Goal: Task Accomplishment & Management: Manage account settings

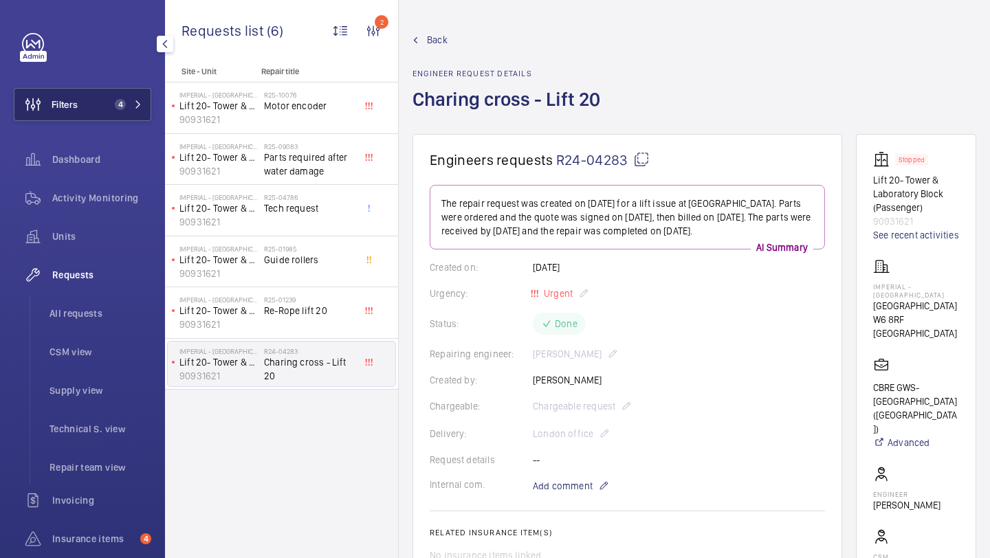
scroll to position [689, 0]
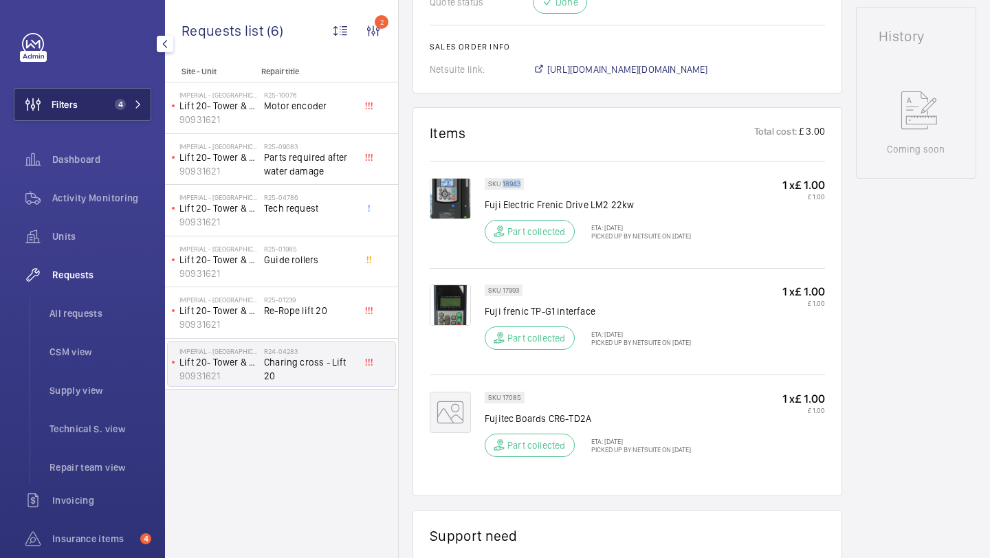
click at [124, 106] on span "4" at bounding box center [120, 104] width 11 height 11
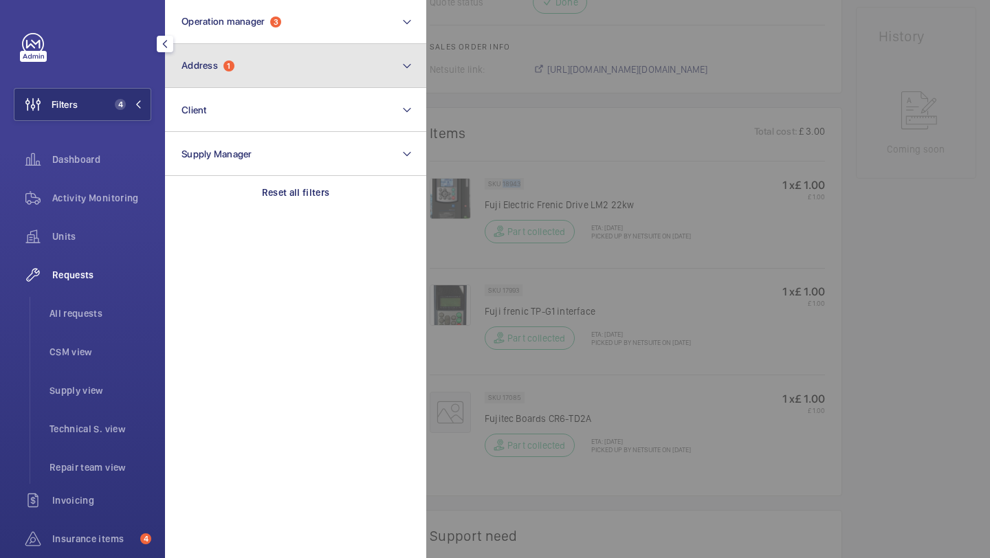
click at [204, 81] on button "Address 1" at bounding box center [295, 66] width 261 height 44
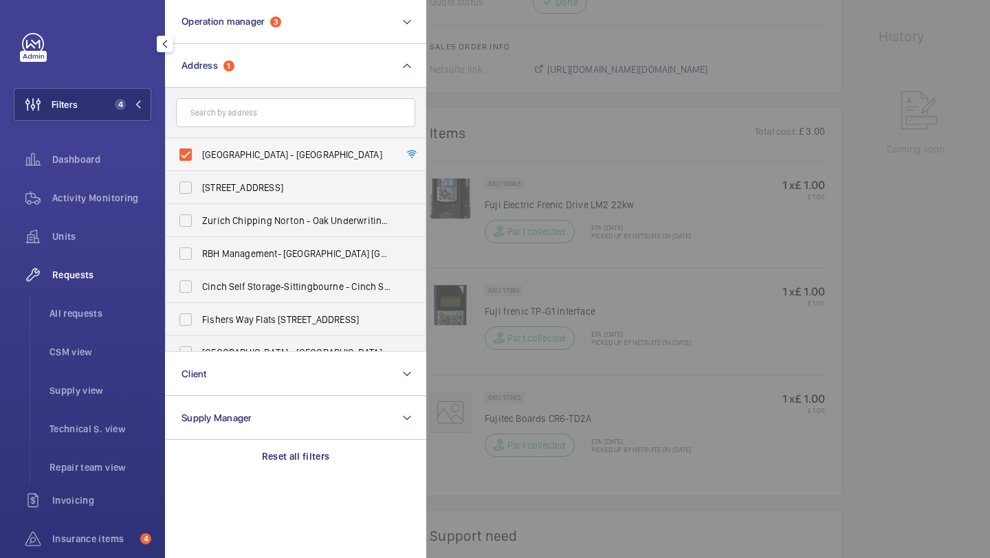
click at [217, 146] on label "Imperial - Charing Cross Hospital - Charing Cross Hospital, LONDON W6 8RF" at bounding box center [285, 154] width 239 height 33
click at [199, 146] on input "Imperial - Charing Cross Hospital - Charing Cross Hospital, LONDON W6 8RF" at bounding box center [185, 154] width 27 height 27
checkbox input "false"
click at [223, 113] on input "text" at bounding box center [295, 112] width 239 height 29
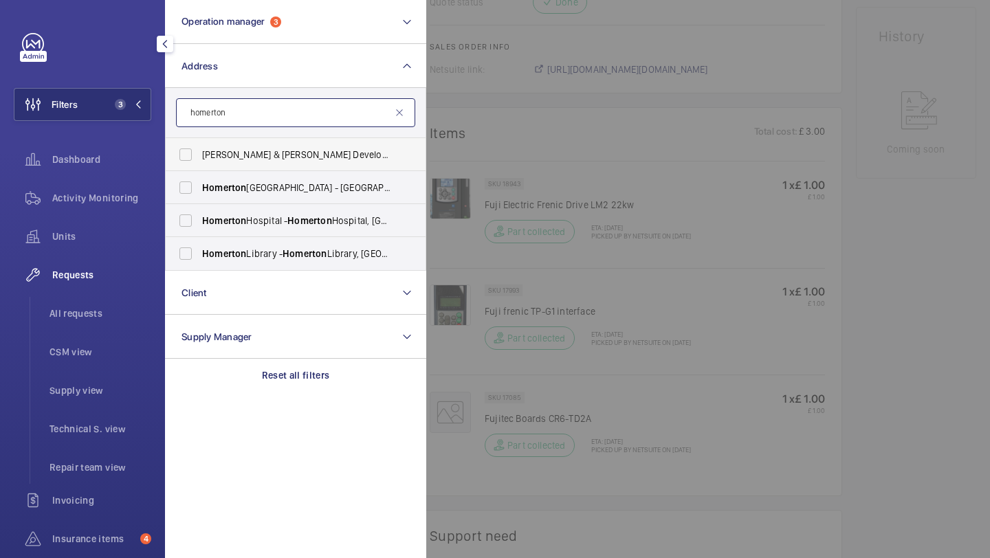
type input "homerton"
click at [223, 157] on span "Smith & Newton Developments Ltd, 9 Shepherd’s Lane, Homerton , London E9 6JJ - …" at bounding box center [296, 155] width 189 height 14
click at [199, 157] on input "Smith & Newton Developments Ltd, 9 Shepherd’s Lane, Homerton , London E9 6JJ - …" at bounding box center [185, 154] width 27 height 27
checkbox input "true"
click at [227, 179] on label "Homerton University Hospital - E9 6SR, LONDON E9 6SR" at bounding box center [285, 187] width 239 height 33
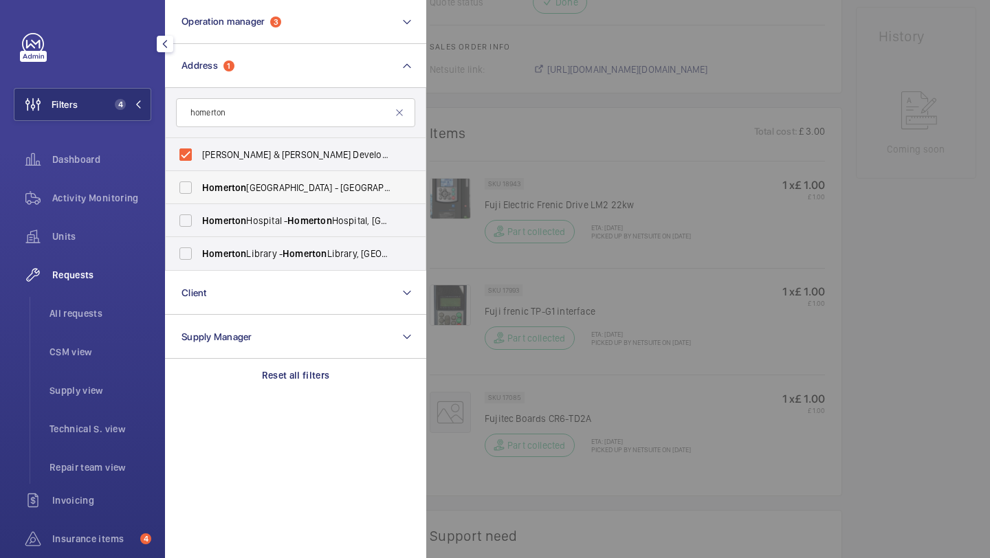
click at [199, 179] on input "Homerton University Hospital - E9 6SR, LONDON E9 6SR" at bounding box center [185, 187] width 27 height 27
checkbox input "true"
click at [230, 223] on span "Homerton" at bounding box center [224, 220] width 44 height 11
click at [199, 223] on input "Homerton Hospital - Homerton Hospital, LONDON E9 6BU" at bounding box center [185, 220] width 27 height 27
checkbox input "true"
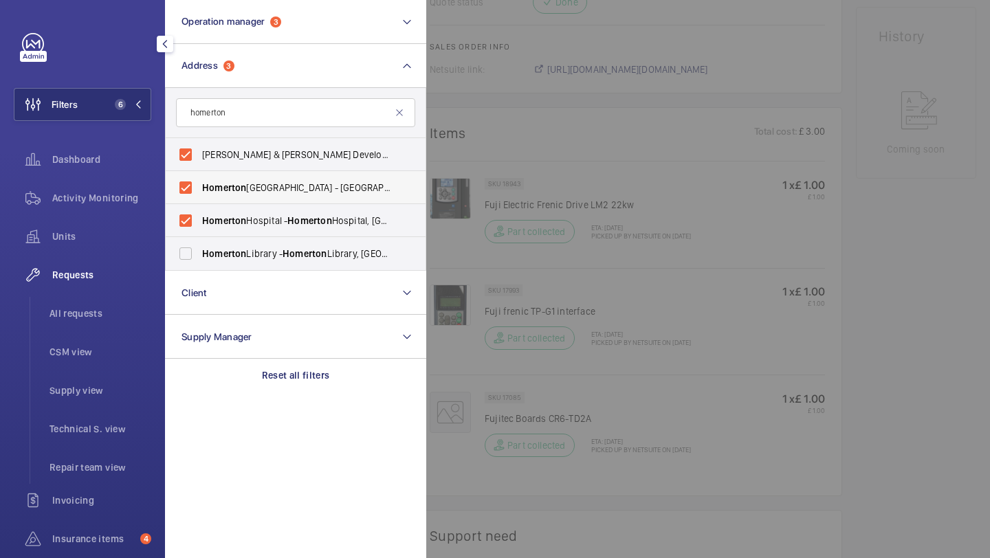
click at [228, 189] on span "Homerton" at bounding box center [224, 187] width 44 height 11
click at [199, 189] on input "Homerton University Hospital - E9 6SR, LONDON E9 6SR" at bounding box center [185, 187] width 27 height 27
checkbox input "false"
click at [228, 162] on label "Smith & Newton Developments Ltd, 9 Shepherd’s Lane, Homerton , London E9 6JJ - …" at bounding box center [285, 154] width 239 height 33
click at [199, 162] on input "Smith & Newton Developments Ltd, 9 Shepherd’s Lane, Homerton , London E9 6JJ - …" at bounding box center [185, 154] width 27 height 27
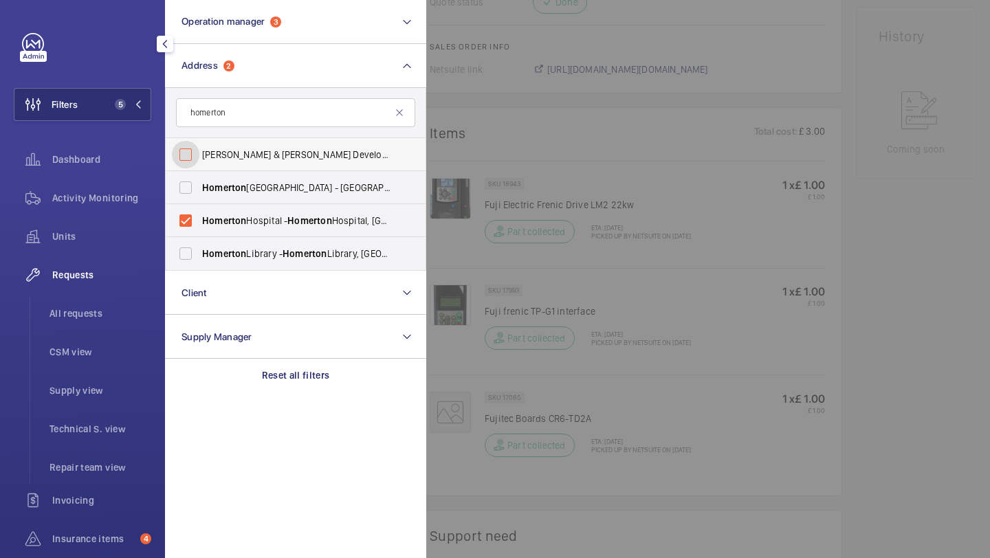
checkbox input "false"
click at [120, 293] on div "Requests All requests CSM view Supply view Technical S. view Repair team view" at bounding box center [82, 370] width 137 height 225
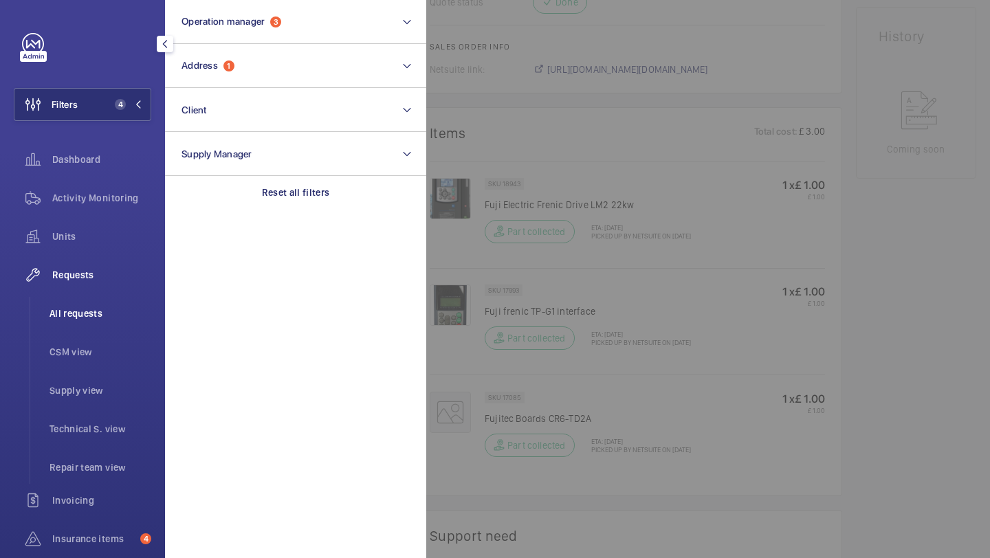
click at [133, 306] on li "All requests" at bounding box center [94, 313] width 113 height 33
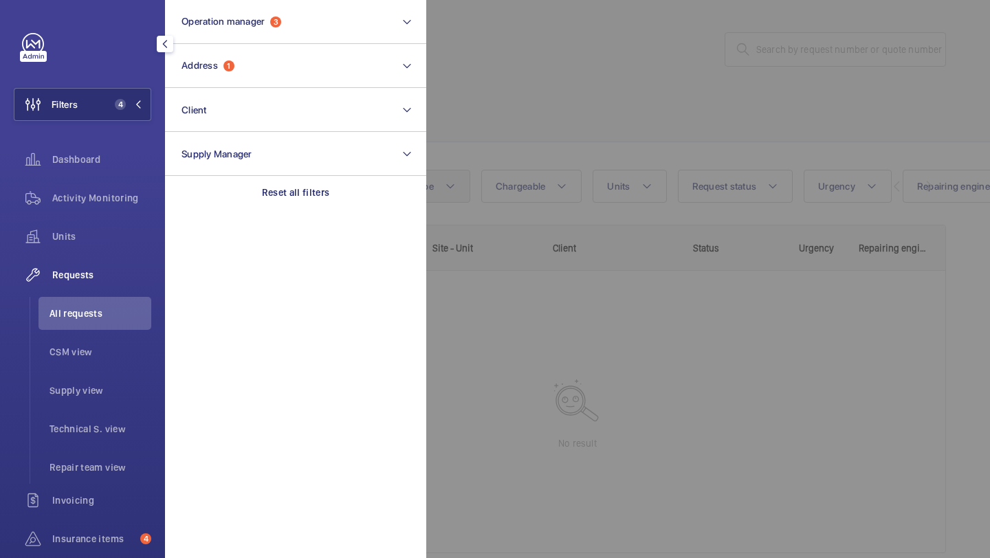
click at [462, 176] on div at bounding box center [921, 279] width 990 height 558
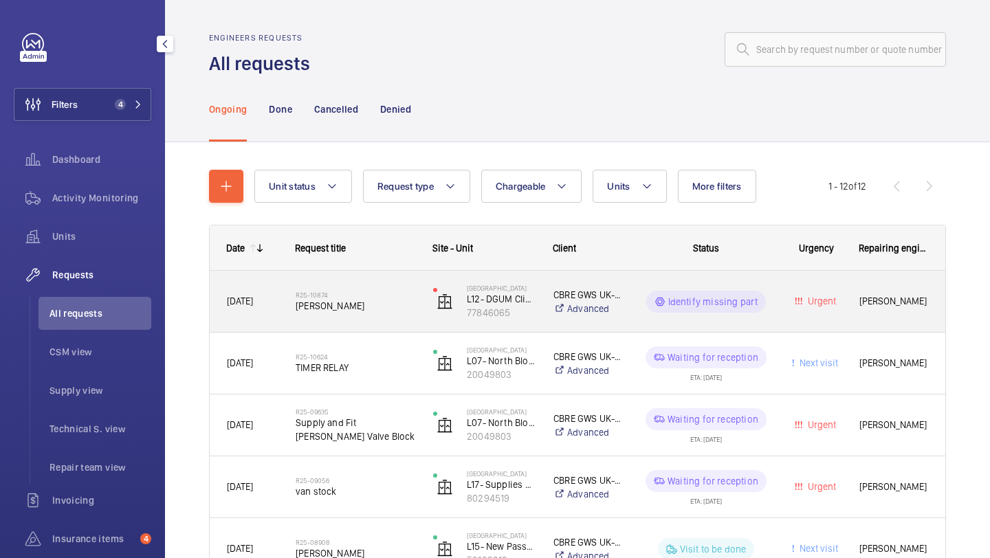
click at [410, 297] on h2 "R25-10874" at bounding box center [356, 295] width 120 height 8
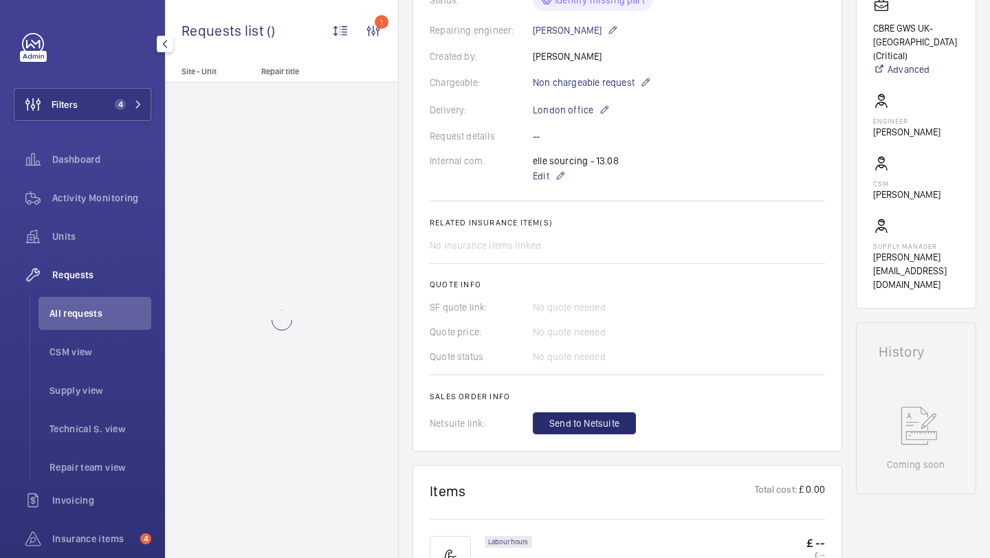
scroll to position [300, 0]
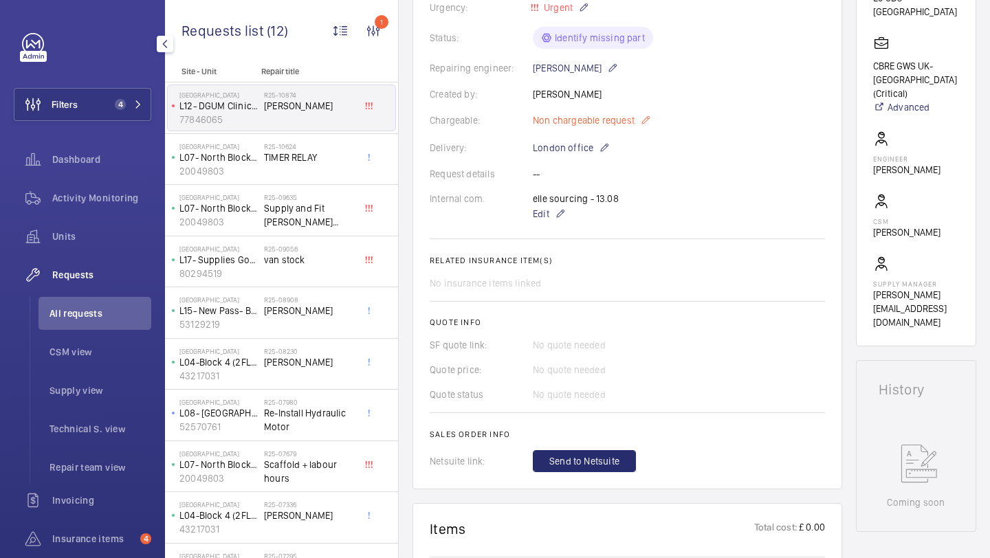
click at [596, 124] on span "Non chargeable request" at bounding box center [584, 120] width 102 height 14
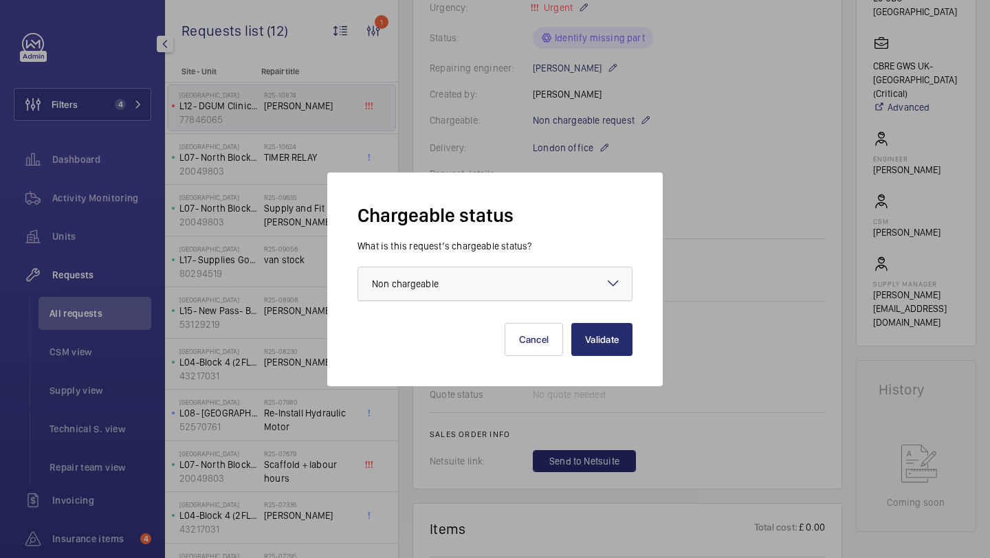
click at [505, 277] on div at bounding box center [495, 283] width 274 height 33
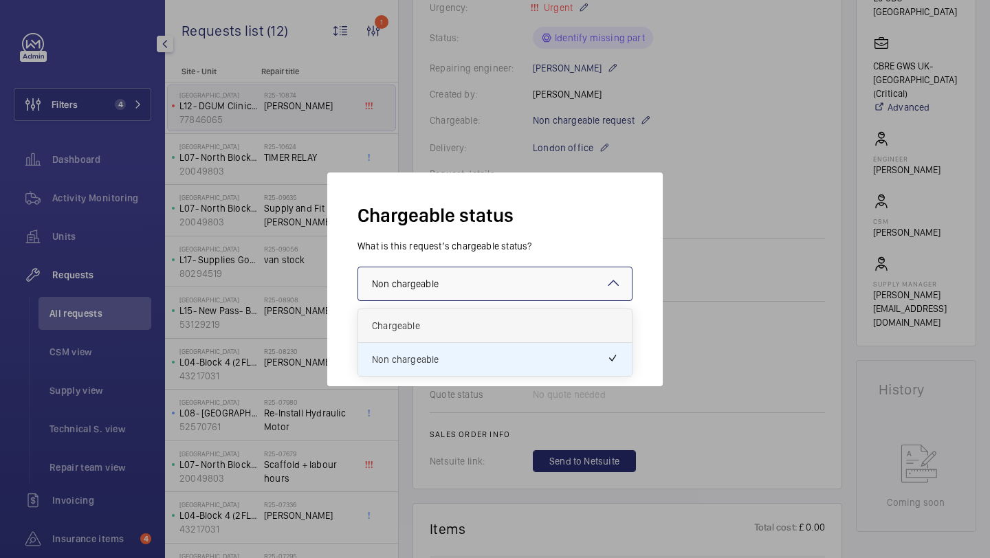
click at [491, 322] on span "Chargeable" at bounding box center [495, 326] width 246 height 14
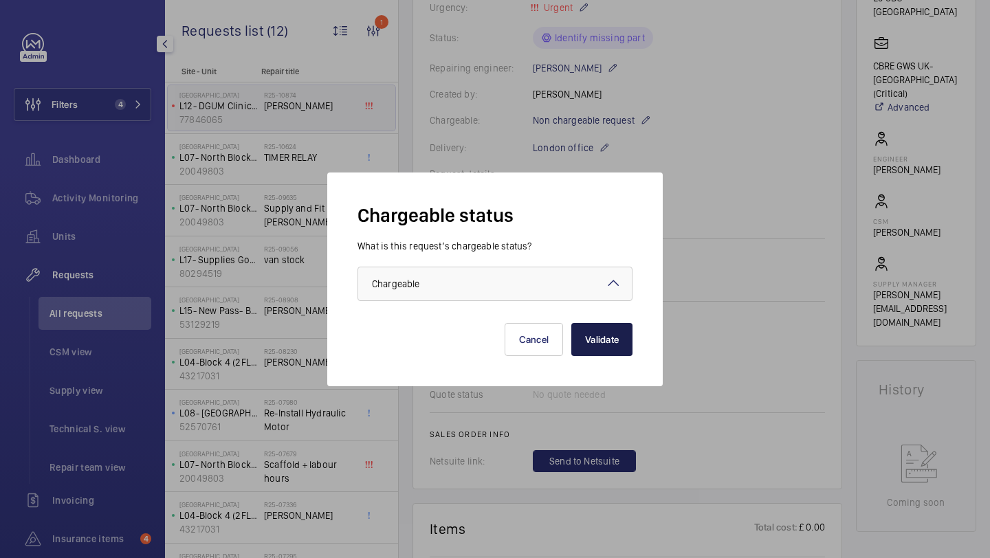
click at [590, 327] on button "Validate" at bounding box center [601, 339] width 61 height 33
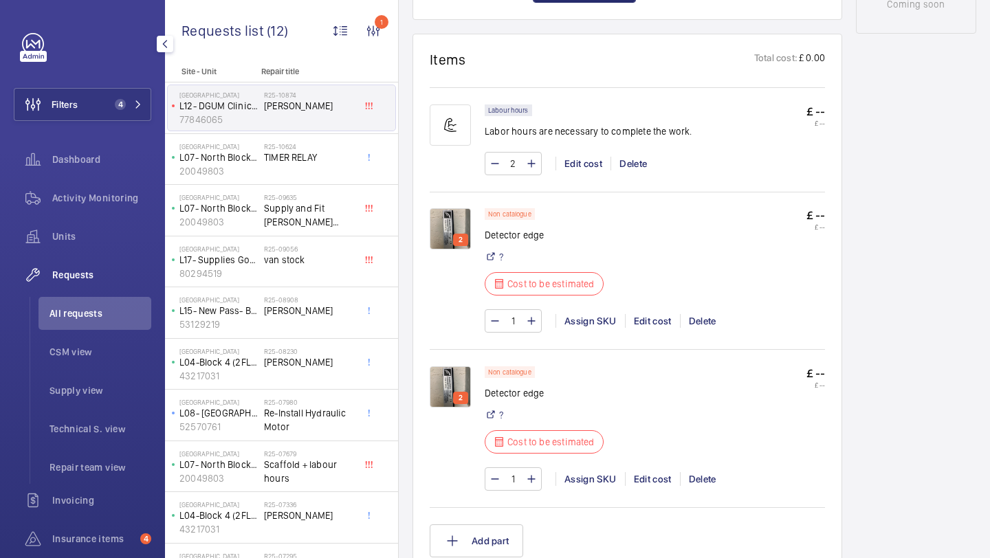
scroll to position [803, 0]
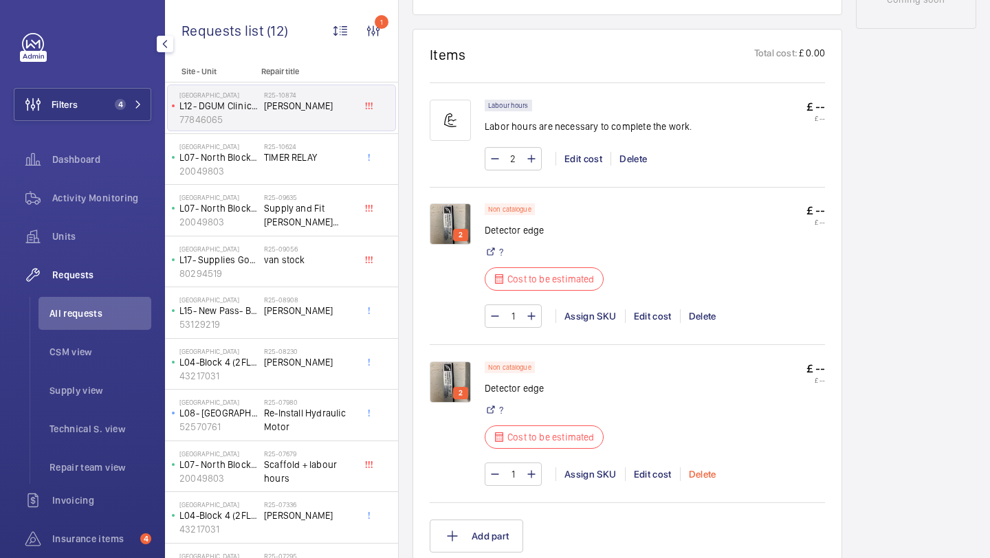
click at [699, 478] on div "Delete" at bounding box center [702, 474] width 45 height 14
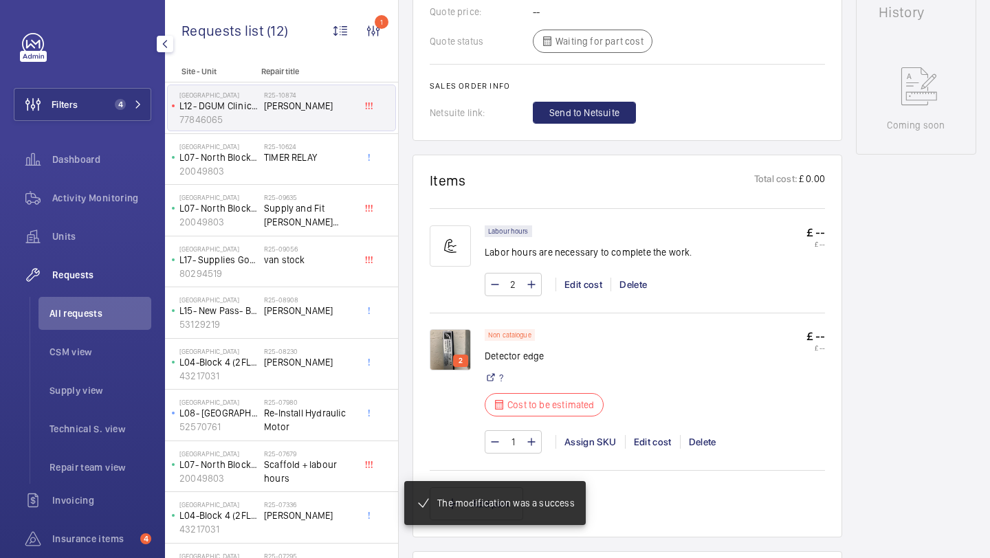
click at [648, 430] on div "1 Assign SKU Edit cost Delete" at bounding box center [655, 441] width 340 height 23
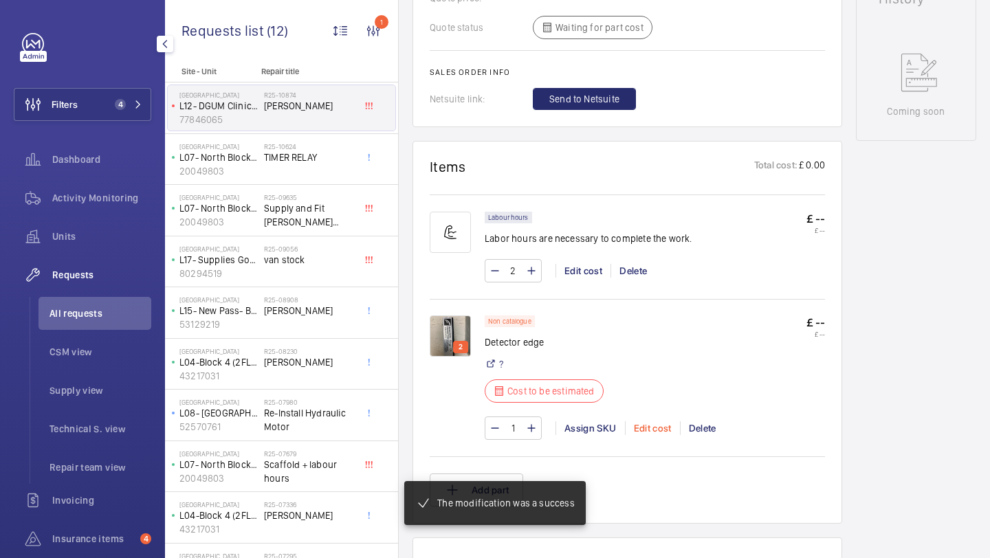
scroll to position [691, 0]
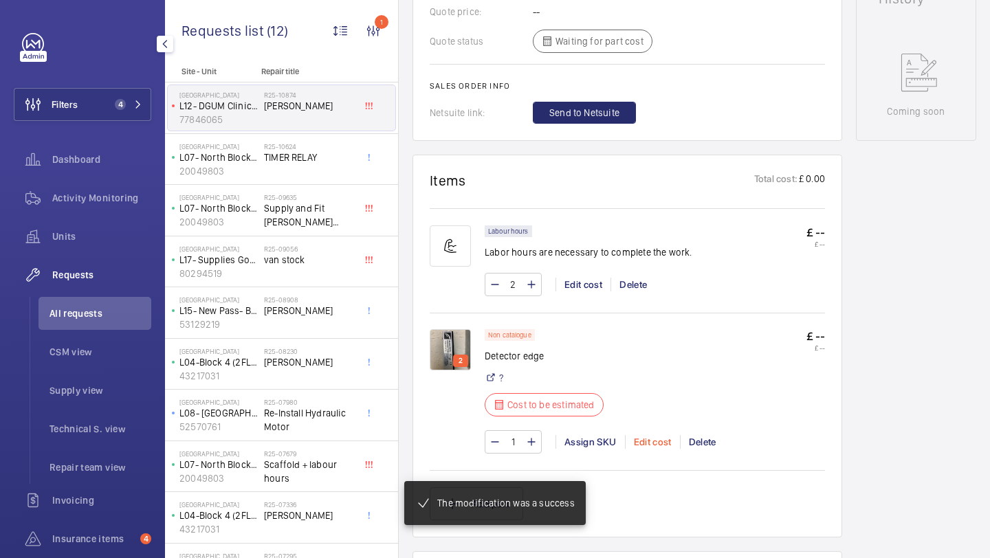
click at [648, 435] on div "Edit cost" at bounding box center [652, 442] width 55 height 14
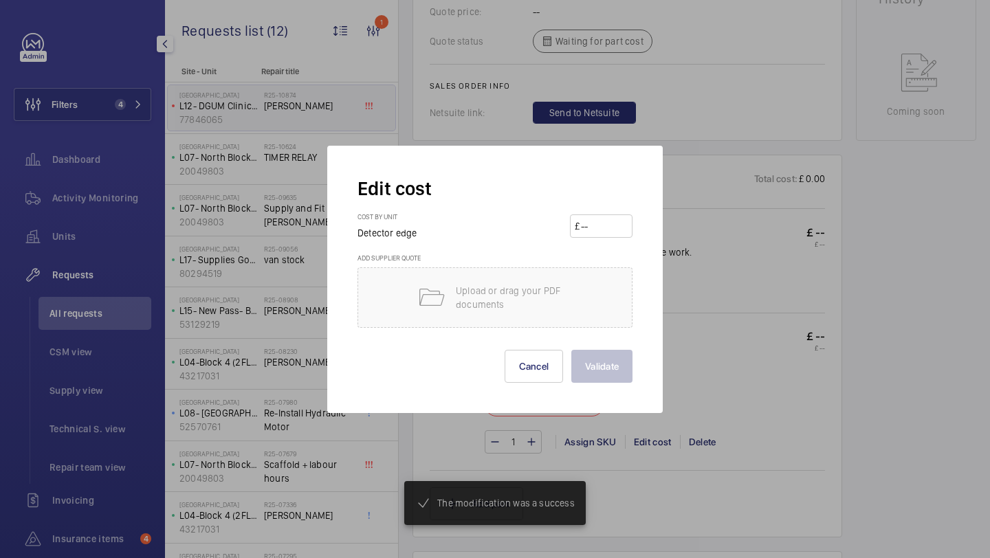
click at [610, 218] on input "number" at bounding box center [603, 226] width 48 height 22
type input "340"
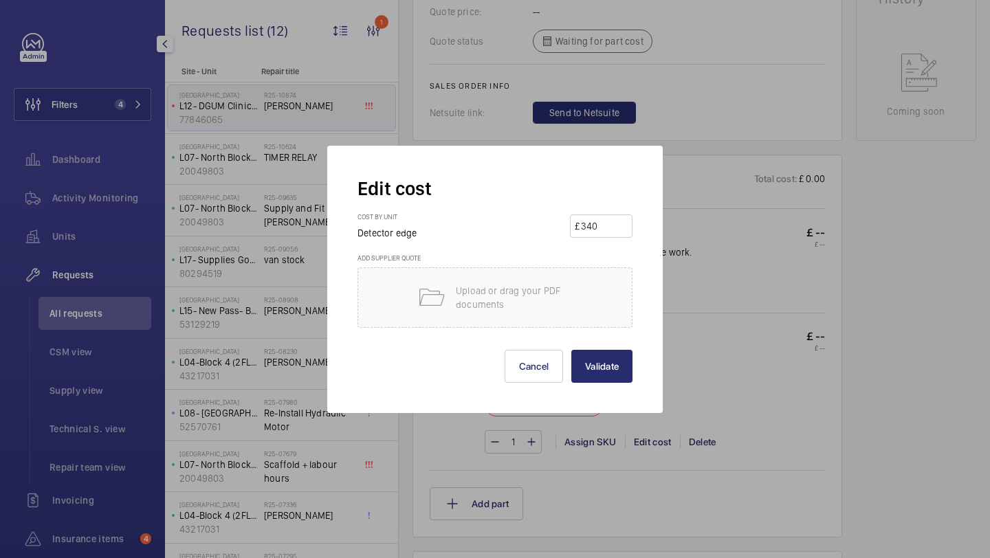
click at [571, 350] on button "Validate" at bounding box center [601, 366] width 61 height 33
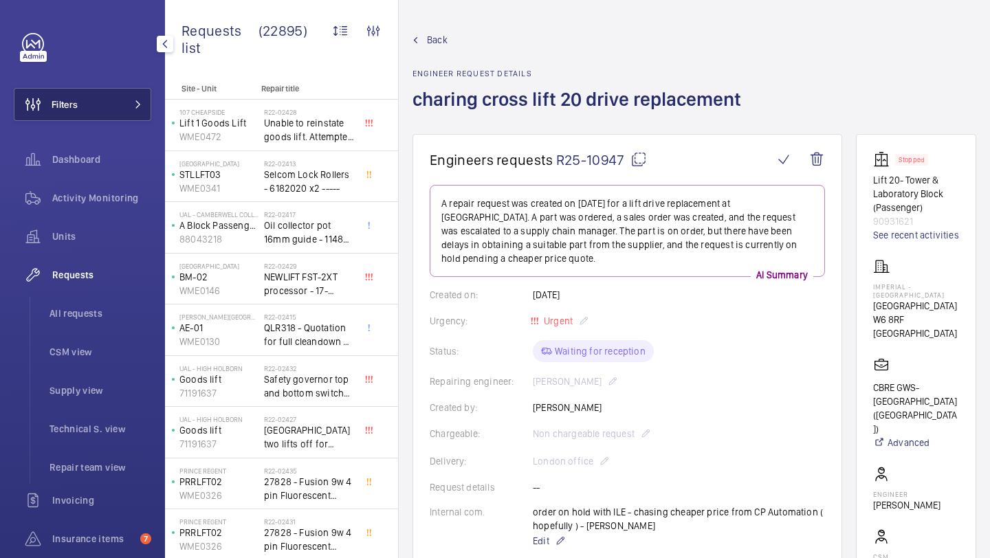
click at [111, 104] on button "Filters" at bounding box center [82, 104] width 137 height 33
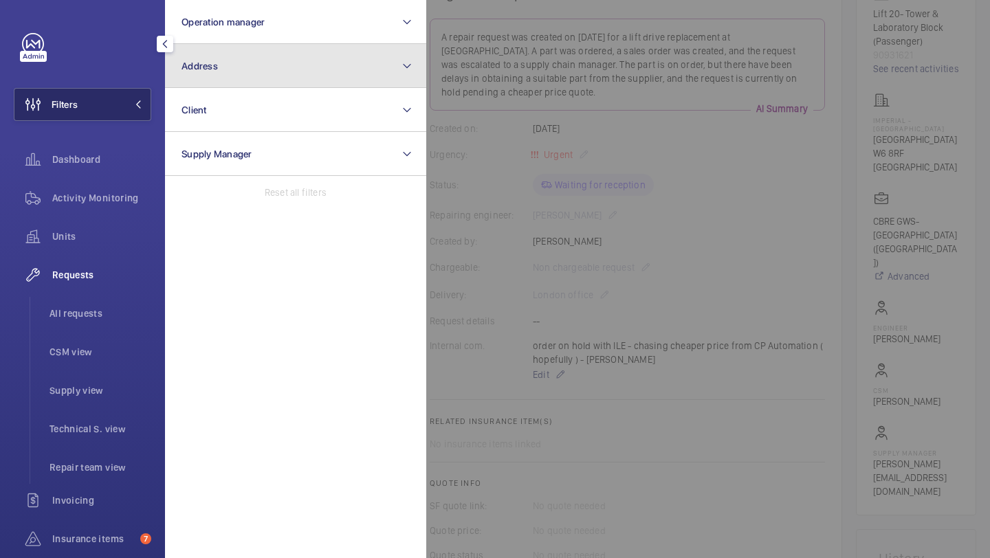
click at [201, 75] on button "Address" at bounding box center [295, 66] width 261 height 44
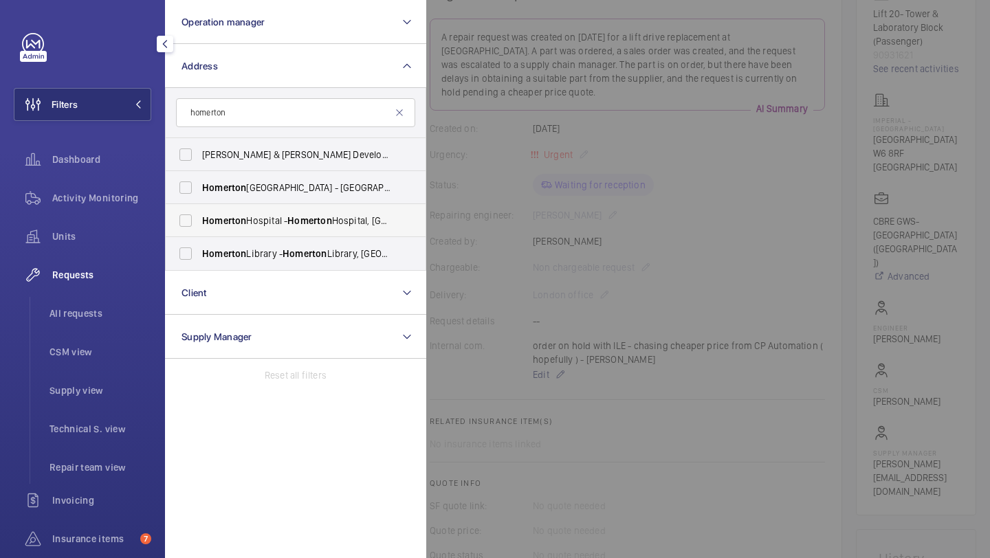
type input "homerton"
click at [243, 225] on span "Homerton" at bounding box center [224, 220] width 44 height 11
click at [199, 225] on input "Homerton Hospital - Homerton Hospital, LONDON E9 6BU" at bounding box center [185, 220] width 27 height 27
checkbox input "true"
click at [102, 243] on span "Units" at bounding box center [101, 237] width 99 height 14
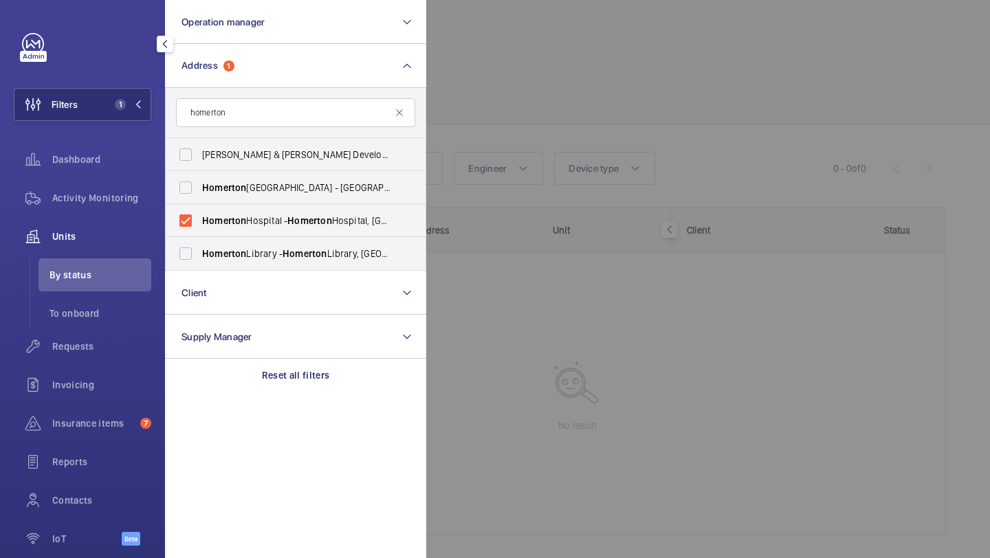
click at [496, 100] on div at bounding box center [921, 279] width 990 height 558
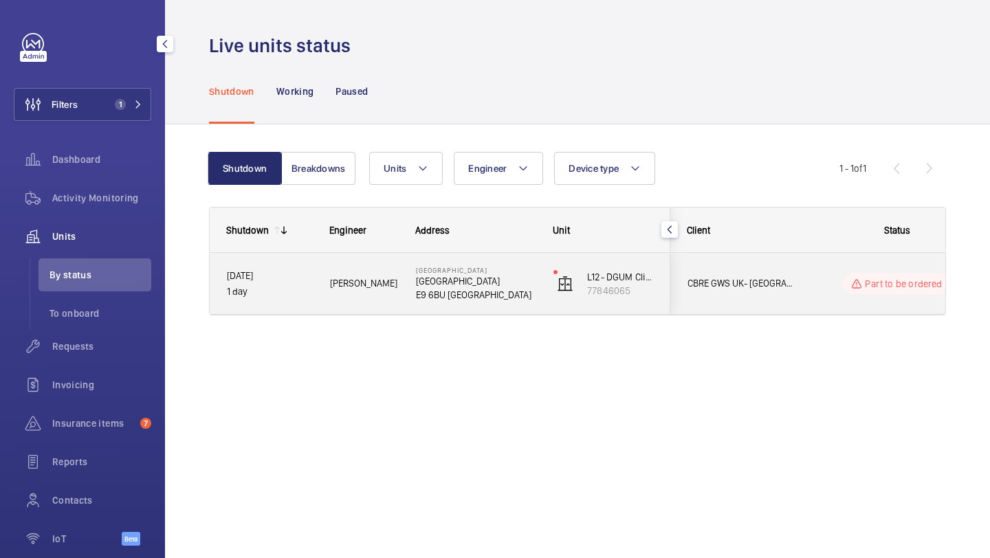
click at [771, 269] on div "CBRE GWS UK- Homerton Hospital (Critical)" at bounding box center [732, 283] width 122 height 43
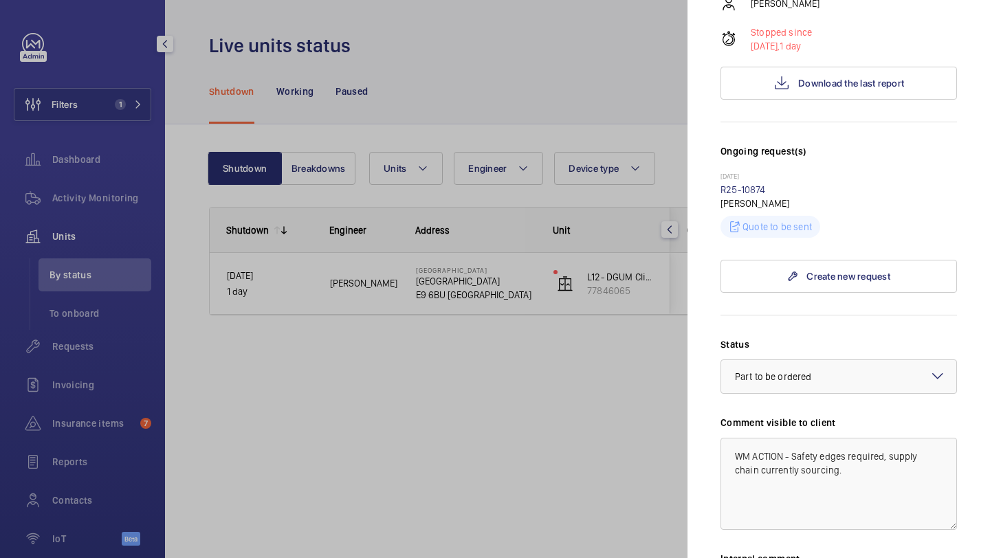
scroll to position [509, 0]
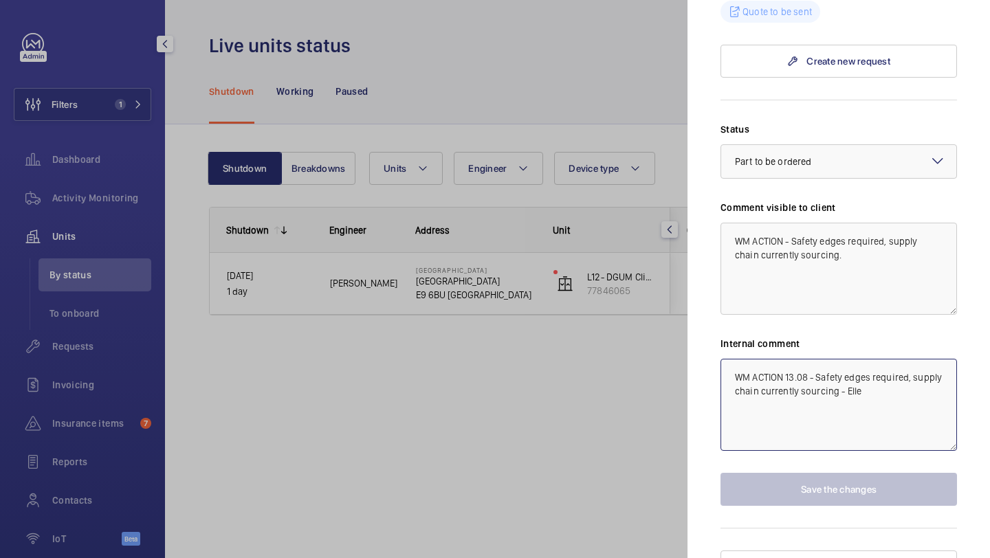
click at [733, 359] on textarea "WM ACTION 13.08 - Safety edges required, supply chain currently sourcing - Elle" at bounding box center [838, 405] width 236 height 92
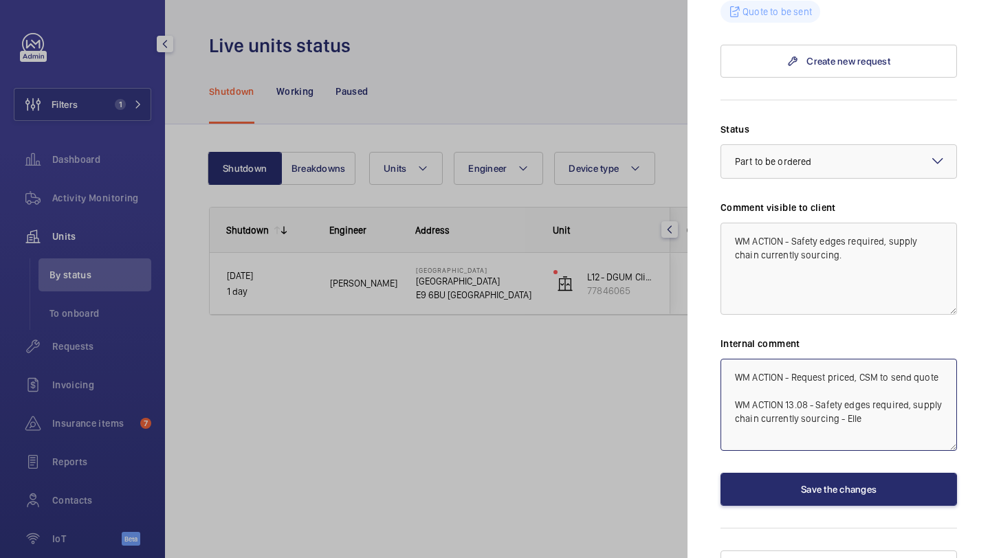
type textarea "WM ACTION - Request priced, CSM to send quote WM ACTION 13.08 - Safety edges re…"
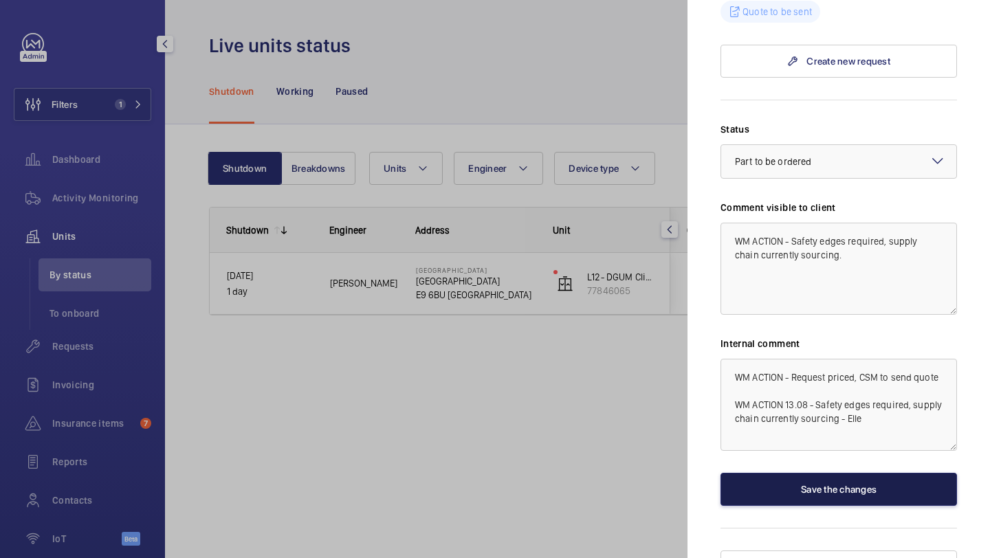
click at [781, 473] on button "Save the changes" at bounding box center [838, 489] width 236 height 33
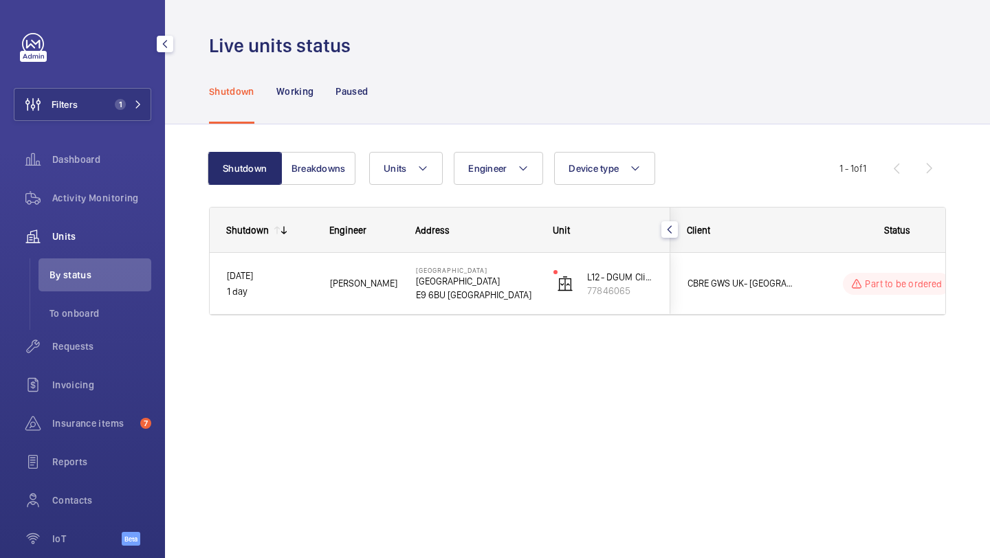
scroll to position [0, 0]
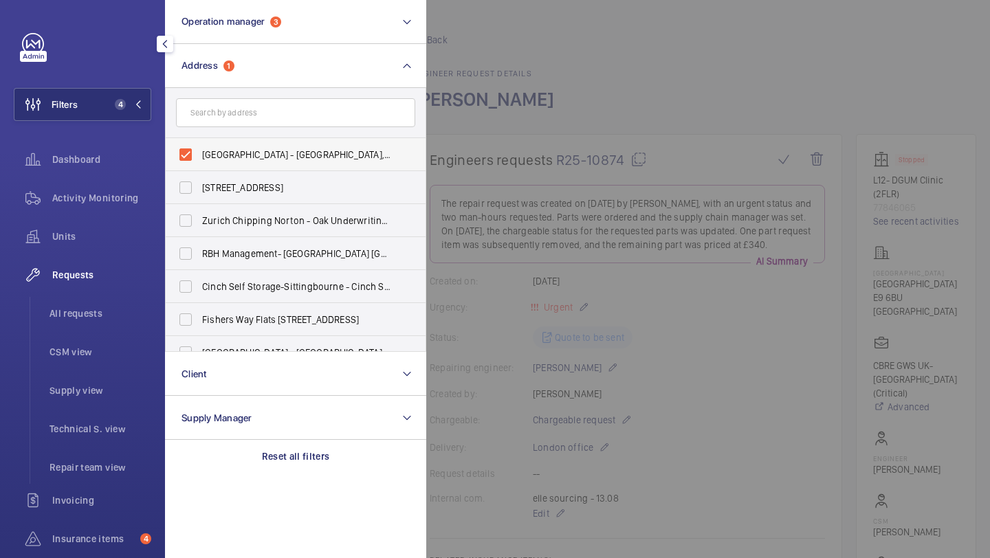
click at [219, 149] on span "Homerton Hospital - Homerton Hospital, LONDON E9 6BU" at bounding box center [296, 155] width 189 height 14
click at [199, 149] on input "Homerton Hospital - Homerton Hospital, LONDON E9 6BU" at bounding box center [185, 154] width 27 height 27
checkbox input "false"
click at [219, 119] on input "text" at bounding box center [295, 112] width 239 height 29
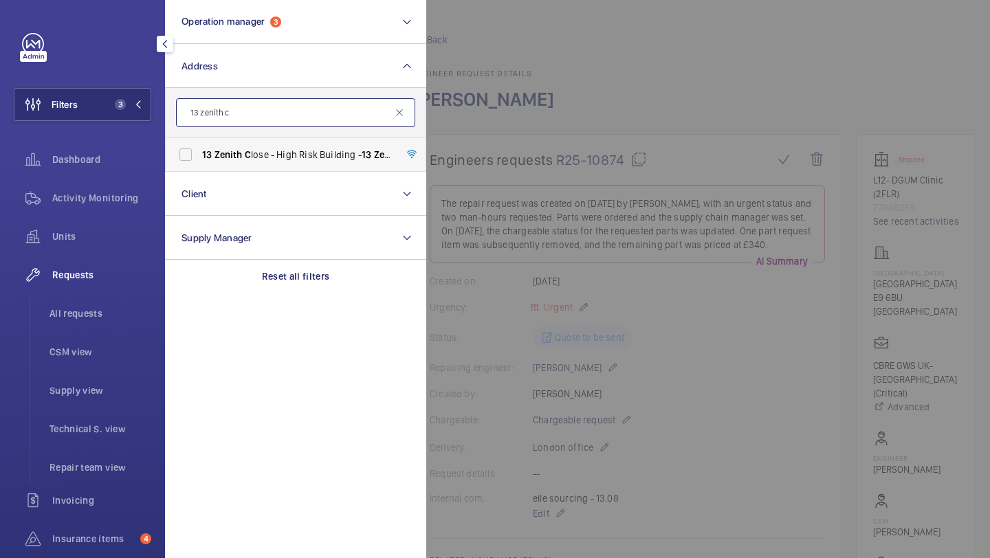
type input "13 zenith c"
click at [267, 154] on span "13 Zenith C lose - High Risk Building - 13 Zenith C lose, LONDON NW9 6FJ" at bounding box center [296, 155] width 189 height 14
click at [199, 154] on input "13 Zenith C lose - High Risk Building - 13 Zenith C lose, LONDON NW9 6FJ" at bounding box center [185, 154] width 27 height 27
checkbox input "true"
click at [88, 315] on span "All requests" at bounding box center [100, 314] width 102 height 14
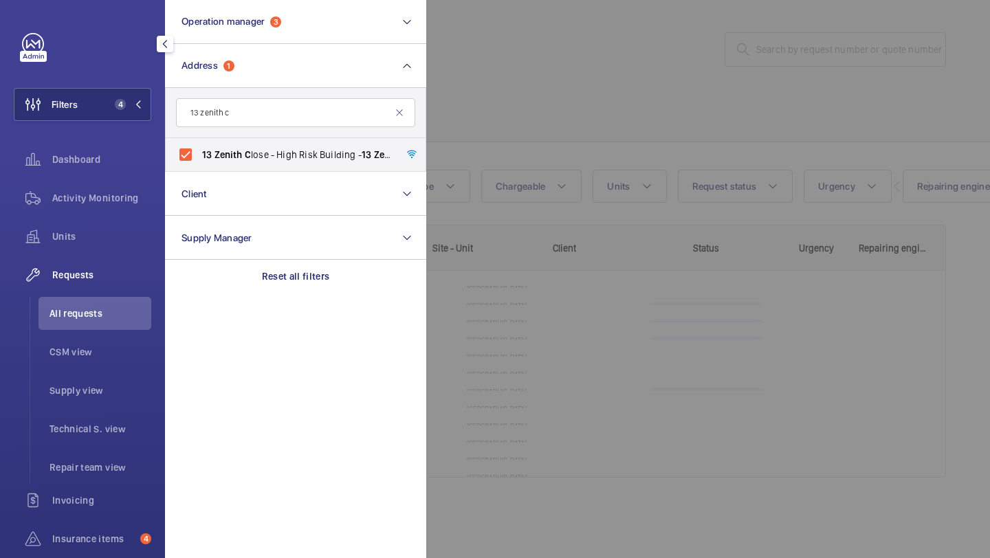
click at [526, 159] on div at bounding box center [921, 279] width 990 height 558
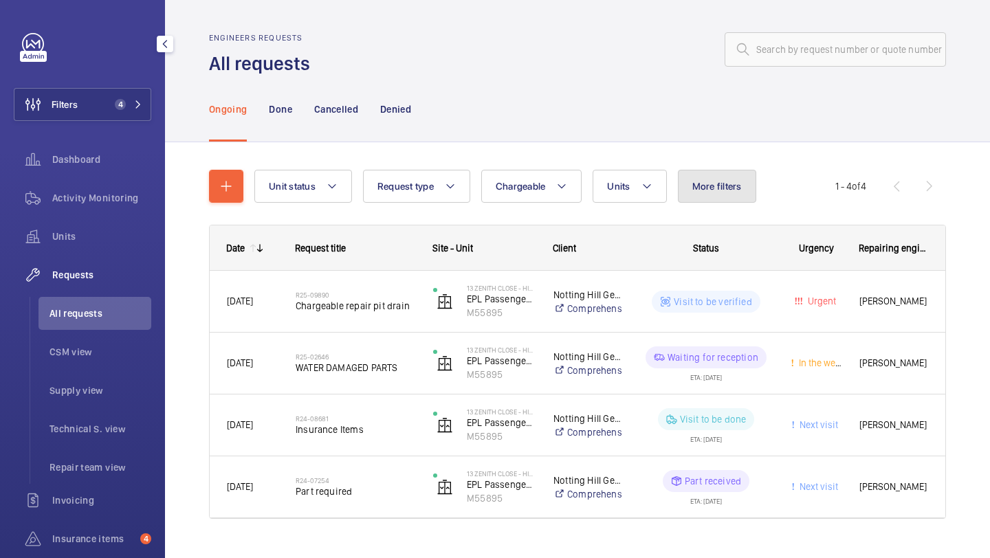
click at [740, 175] on button "More filters" at bounding box center [717, 186] width 78 height 33
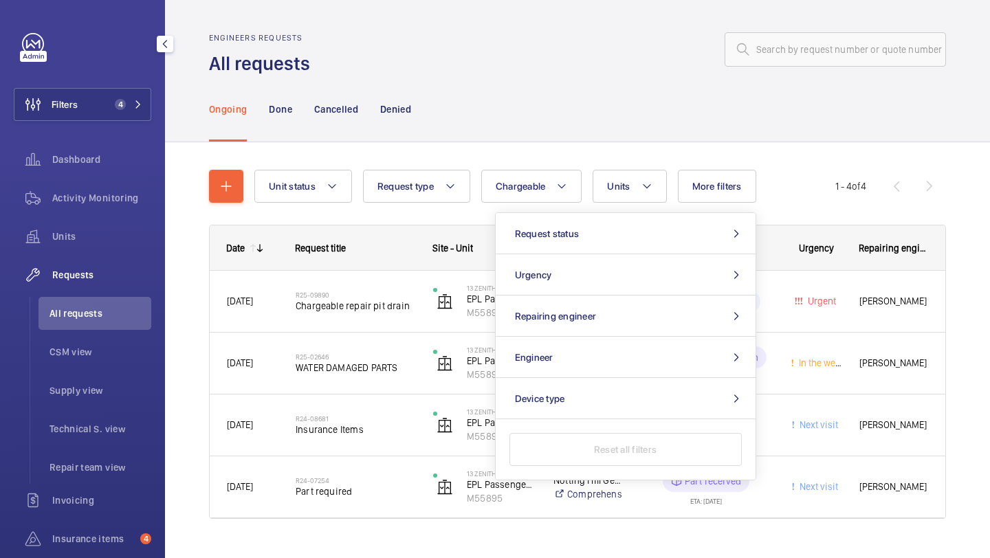
click at [667, 203] on wm-front-shared-table-view-engine "Unit status Request type Chargeable Units More filters Request status Urgency R…" at bounding box center [577, 361] width 737 height 382
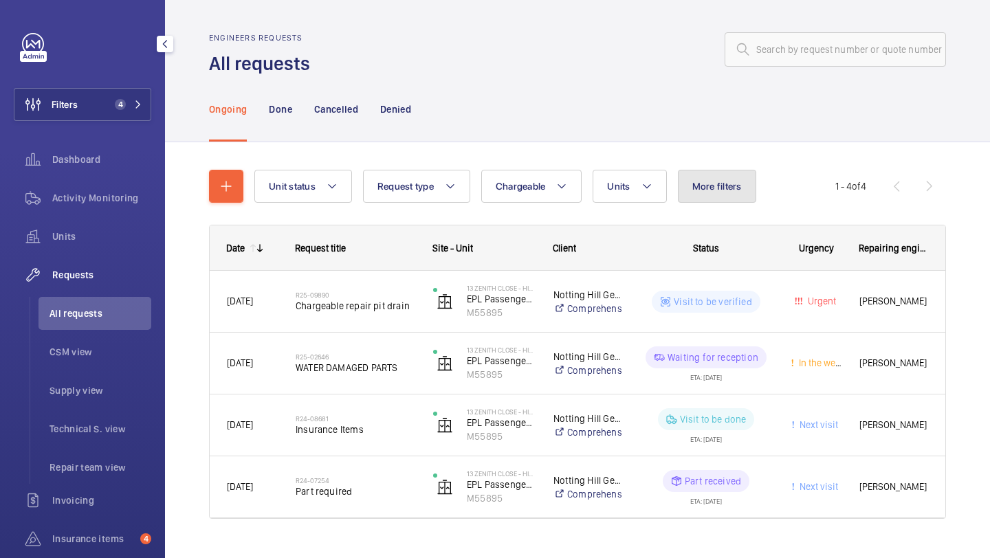
click at [681, 197] on button "More filters" at bounding box center [717, 186] width 78 height 33
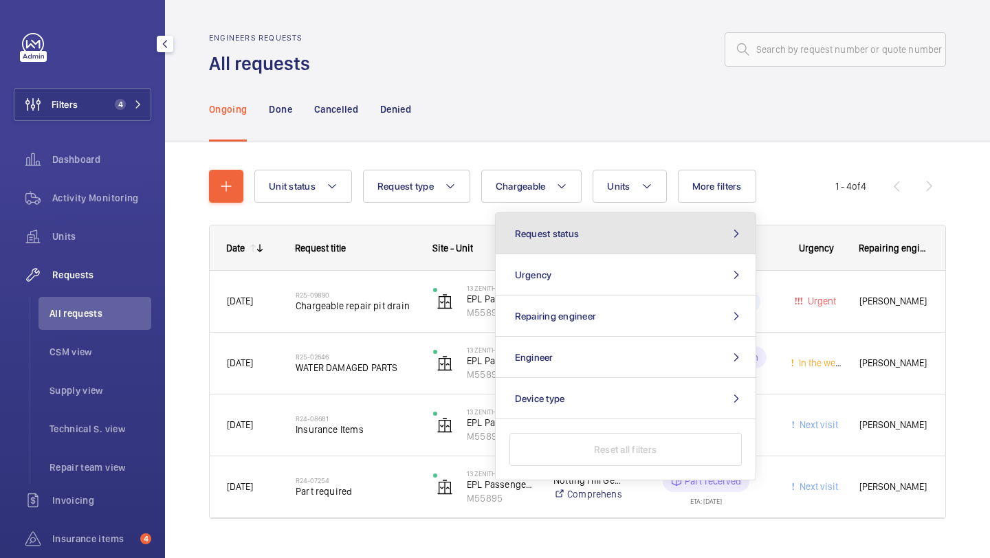
click at [633, 237] on button "Request status" at bounding box center [626, 233] width 260 height 41
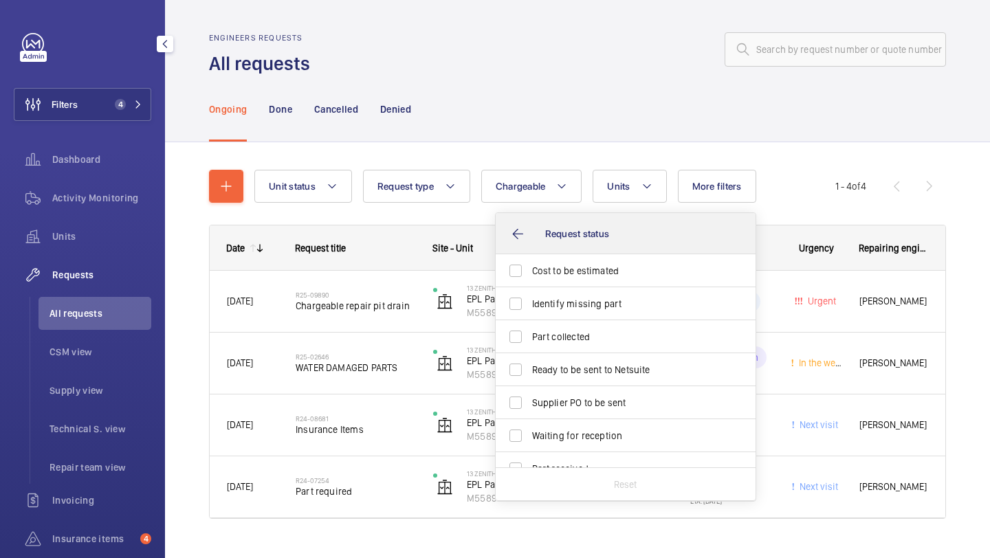
click at [604, 265] on span "Cost to be estimated" at bounding box center [626, 271] width 189 height 14
click at [529, 265] on input "Cost to be estimated" at bounding box center [515, 270] width 27 height 27
checkbox input "true"
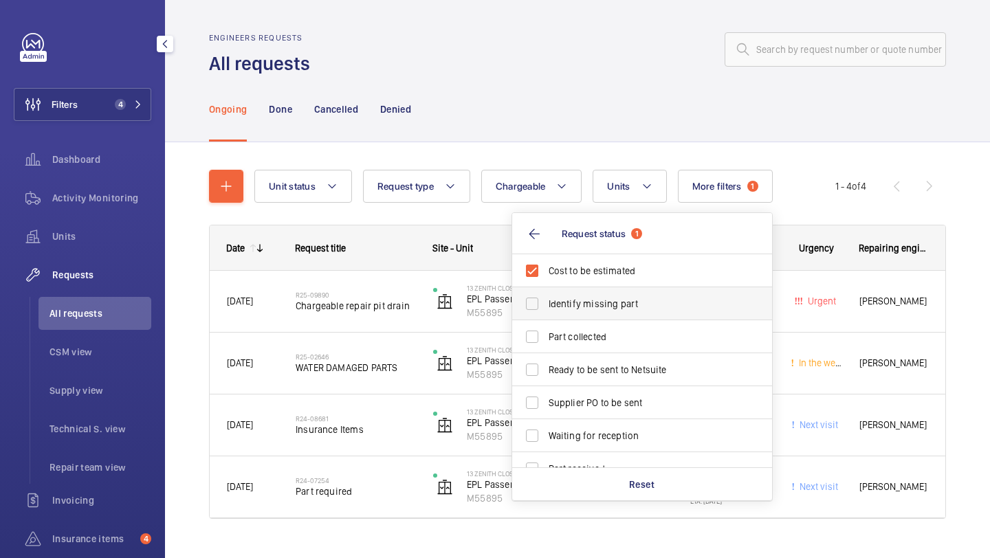
click at [588, 299] on span "Identify missing part" at bounding box center [643, 304] width 189 height 14
click at [546, 299] on input "Identify missing part" at bounding box center [531, 303] width 27 height 27
checkbox input "true"
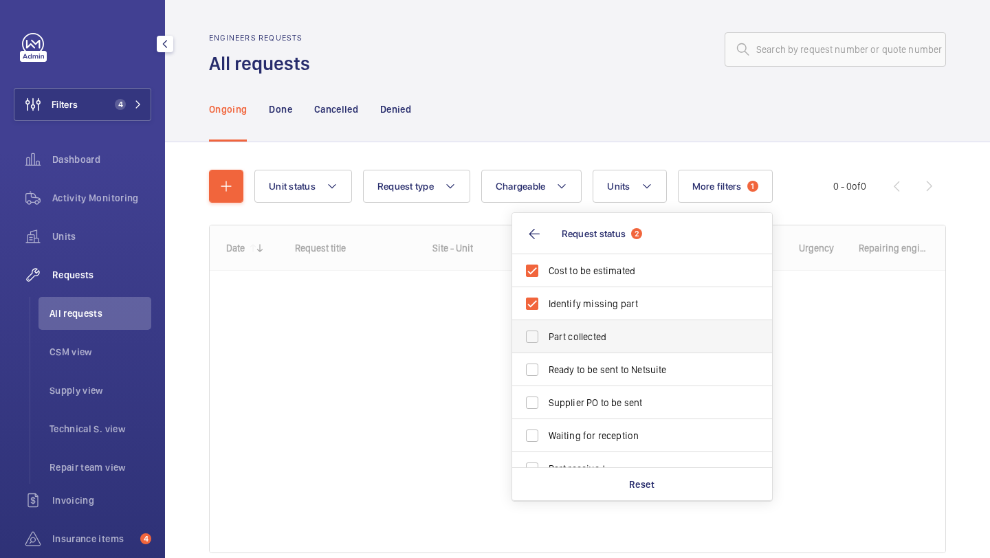
click at [582, 347] on label "Part collected" at bounding box center [631, 336] width 239 height 33
click at [546, 347] on input "Part collected" at bounding box center [531, 336] width 27 height 27
click at [582, 343] on span "Part collected" at bounding box center [643, 337] width 189 height 14
click at [546, 343] on input "Part collected" at bounding box center [531, 336] width 27 height 27
checkbox input "false"
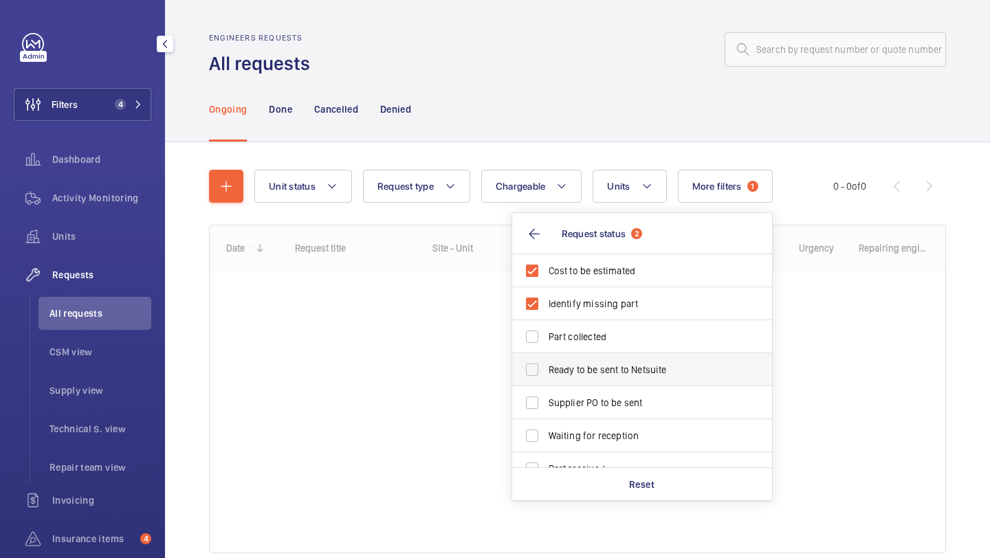
click at [579, 360] on label "Ready to be sent to Netsuite" at bounding box center [631, 369] width 239 height 33
click at [546, 360] on input "Ready to be sent to Netsuite" at bounding box center [531, 369] width 27 height 27
checkbox input "true"
click at [579, 390] on label "Supplier PO to be sent" at bounding box center [631, 402] width 239 height 33
click at [546, 390] on input "Supplier PO to be sent" at bounding box center [531, 402] width 27 height 27
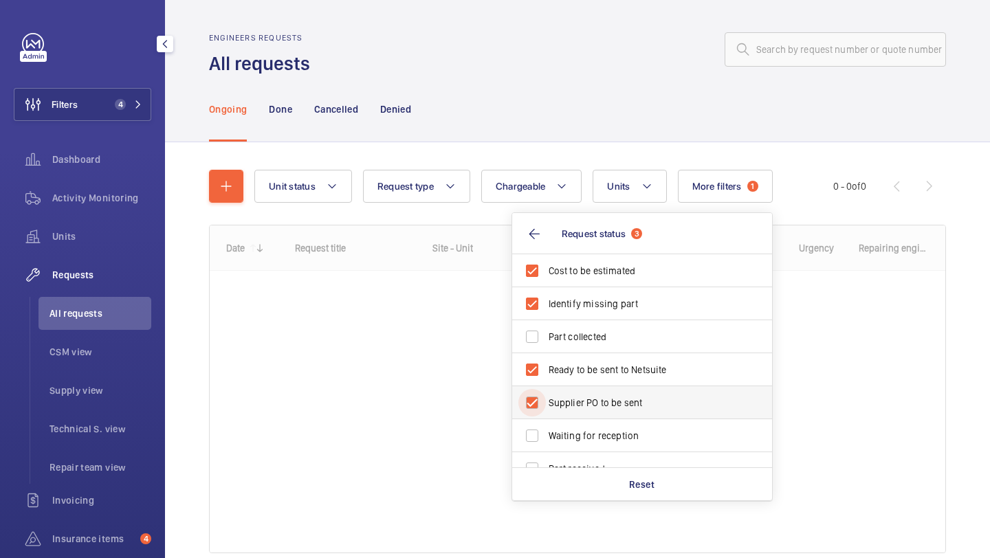
checkbox input "true"
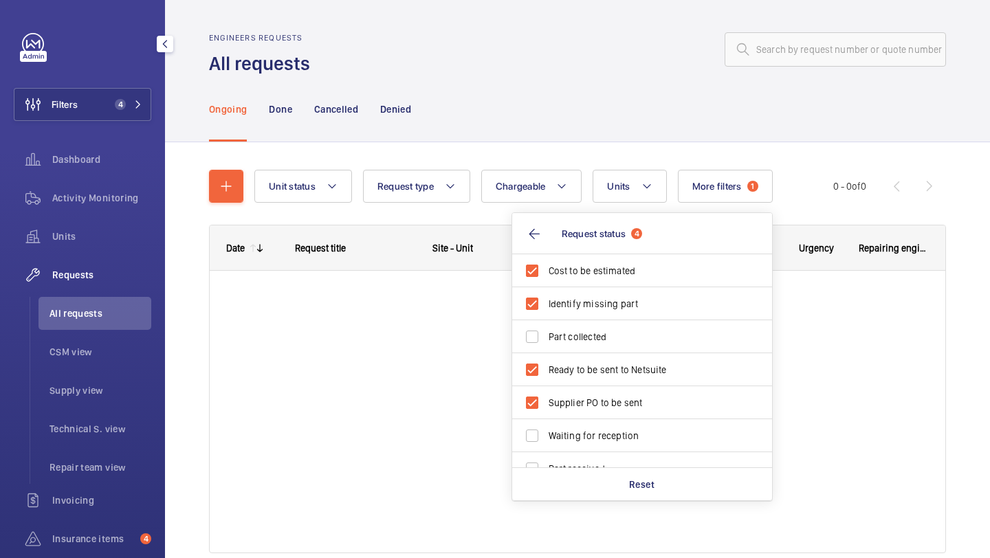
click at [574, 67] on div "Engineers requests All requests" at bounding box center [577, 54] width 737 height 43
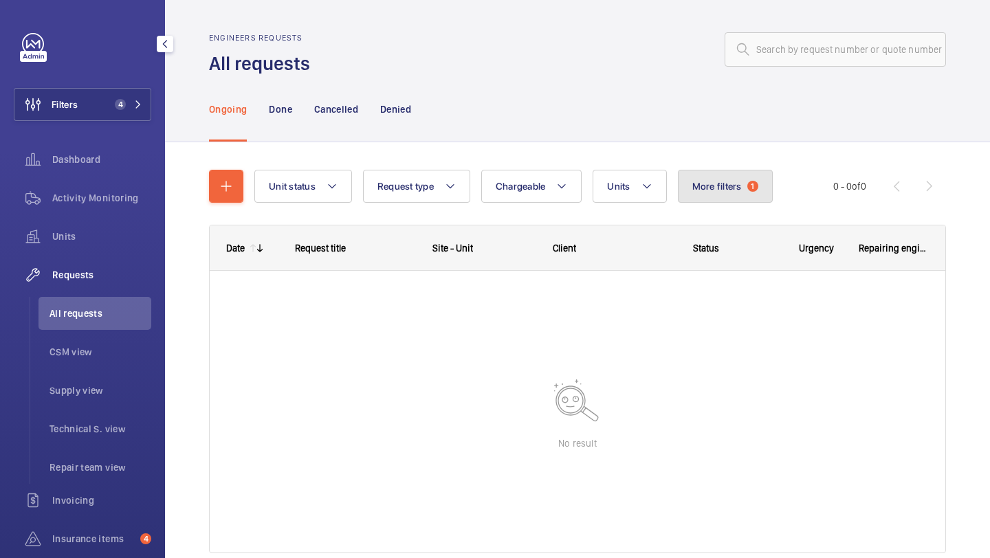
click at [699, 187] on span "More filters" at bounding box center [716, 186] width 49 height 11
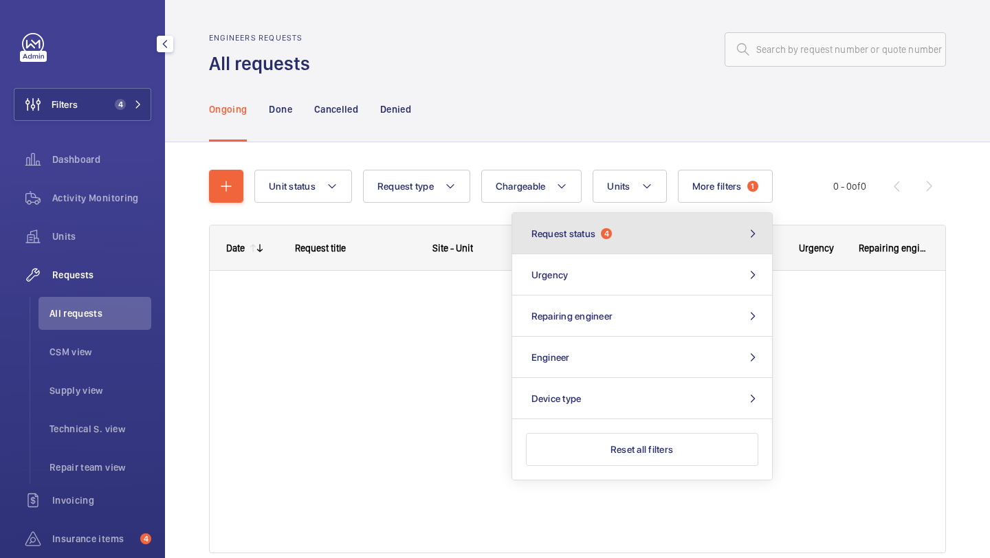
click at [654, 251] on button "Request status 4" at bounding box center [642, 233] width 260 height 41
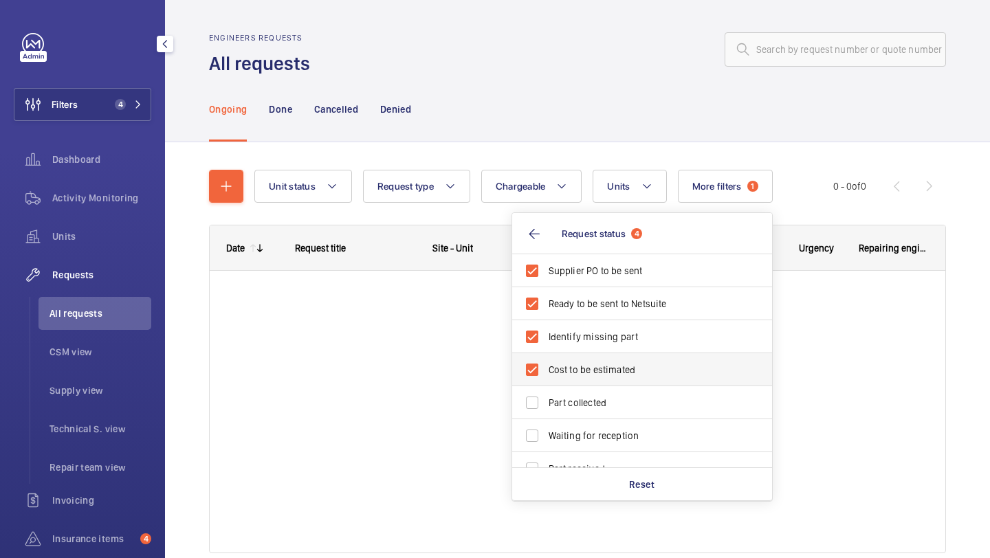
click at [597, 360] on label "Cost to be estimated" at bounding box center [631, 369] width 239 height 33
click at [546, 360] on input "Cost to be estimated" at bounding box center [531, 369] width 27 height 27
checkbox input "false"
click at [597, 336] on span "Identify missing part" at bounding box center [643, 337] width 189 height 14
click at [546, 336] on input "Identify missing part" at bounding box center [531, 336] width 27 height 27
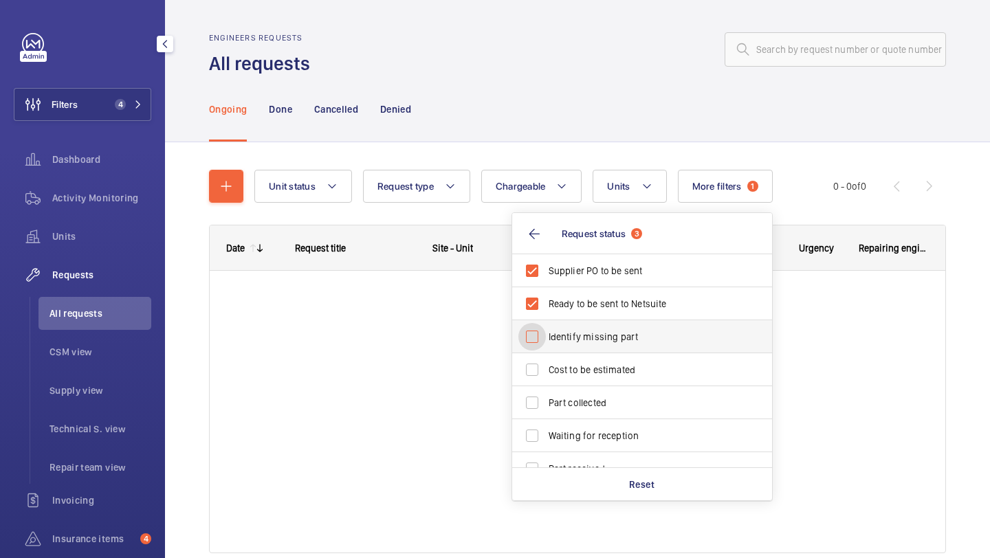
checkbox input "false"
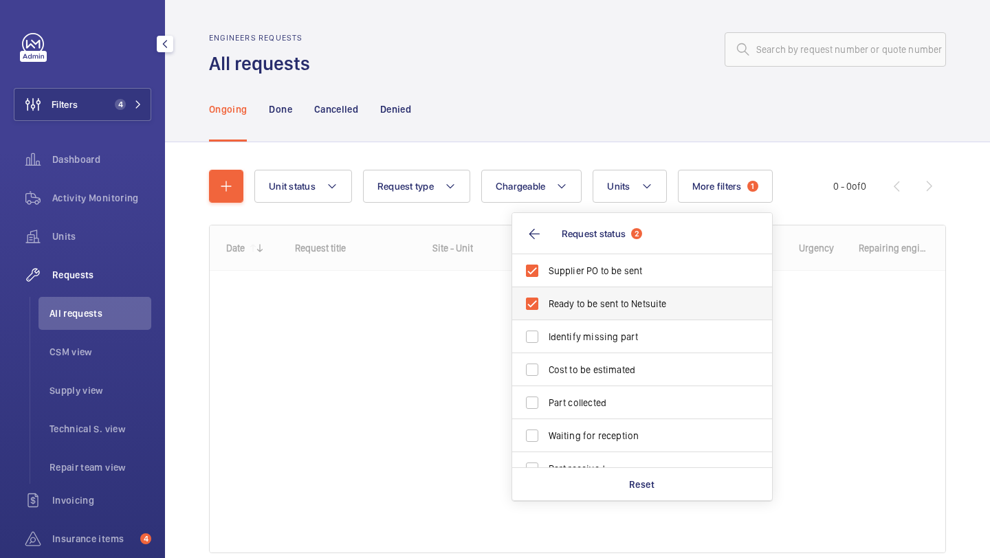
click at [597, 306] on span "Ready to be sent to Netsuite" at bounding box center [643, 304] width 189 height 14
click at [546, 306] on input "Ready to be sent to Netsuite" at bounding box center [531, 303] width 27 height 27
checkbox input "false"
click at [597, 278] on span "Supplier PO to be sent" at bounding box center [643, 271] width 189 height 14
click at [546, 278] on input "Supplier PO to be sent" at bounding box center [531, 270] width 27 height 27
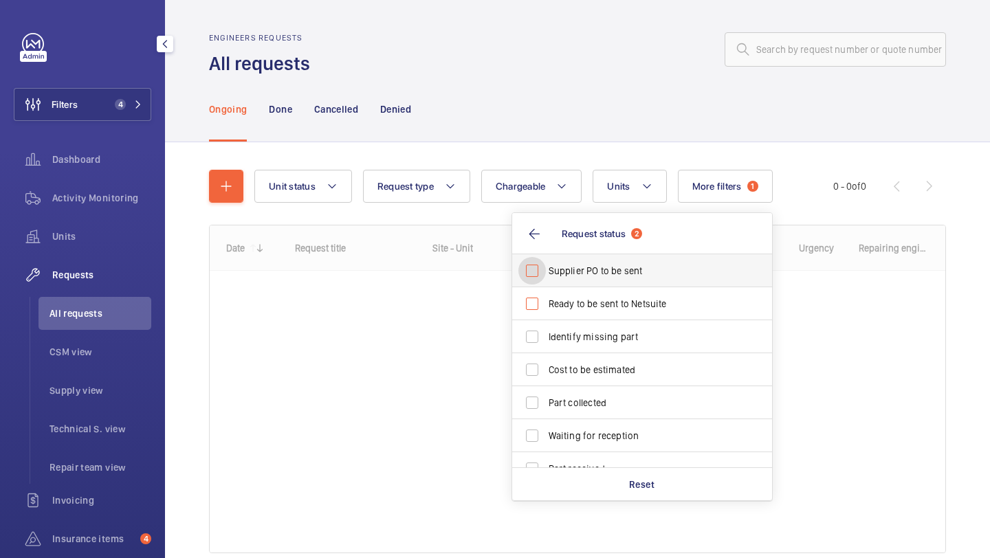
checkbox input "false"
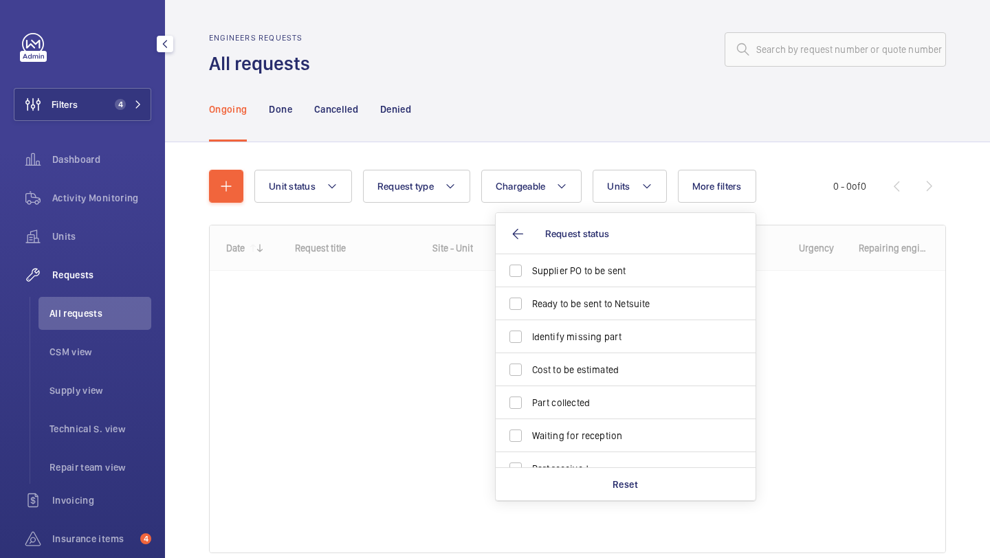
click at [597, 120] on div "Ongoing Done Cancelled Denied" at bounding box center [577, 108] width 737 height 65
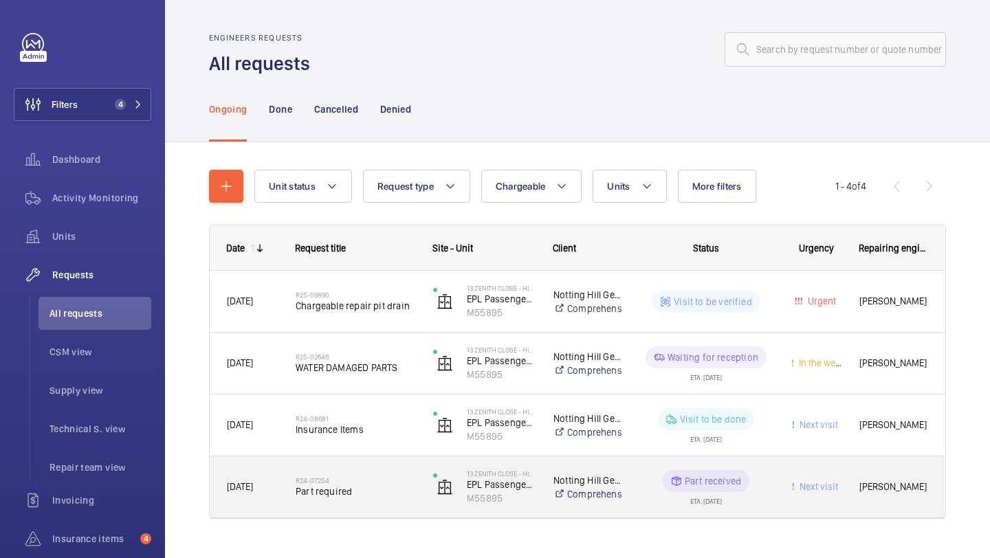
click at [300, 485] on span "Part required" at bounding box center [356, 492] width 120 height 14
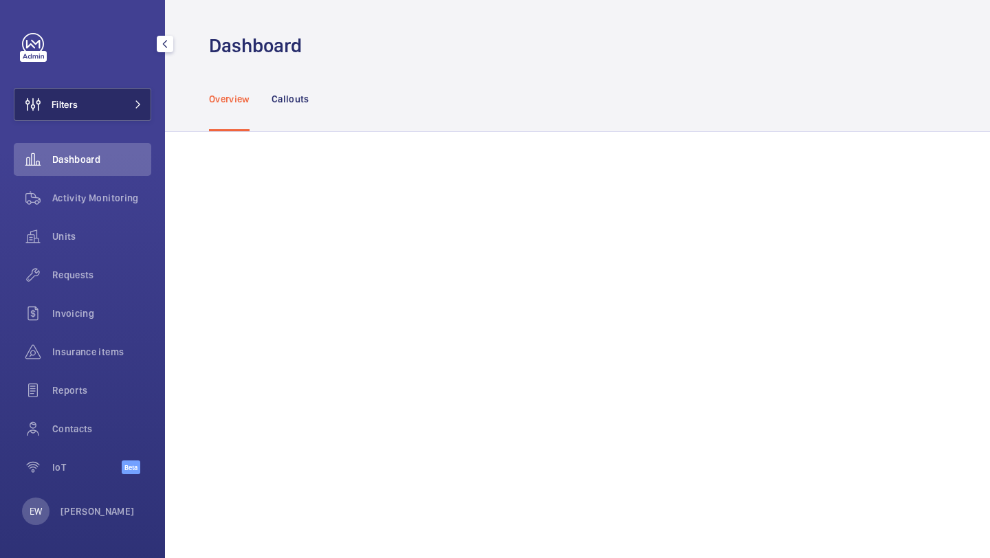
click at [104, 111] on button "Filters" at bounding box center [82, 104] width 137 height 33
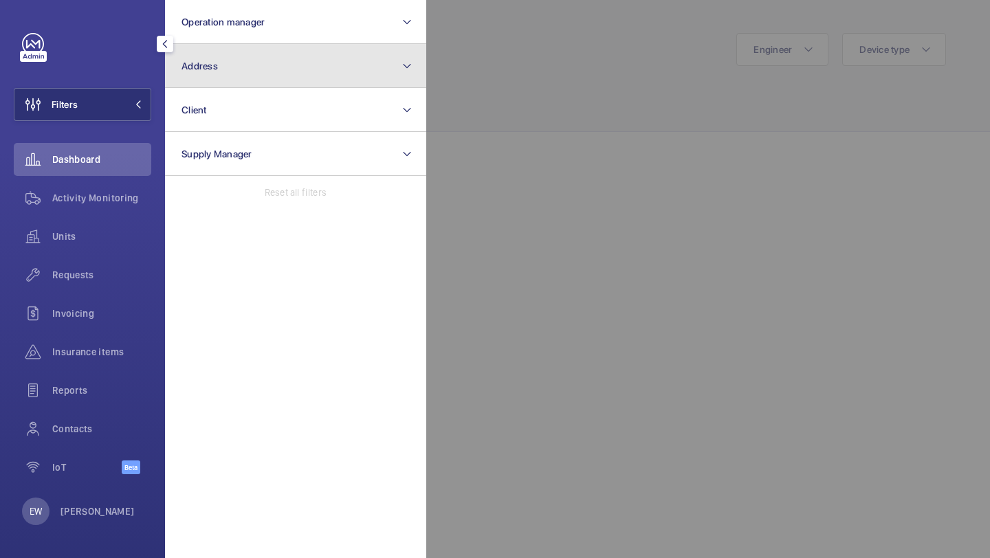
click at [225, 55] on button "Address" at bounding box center [295, 66] width 261 height 44
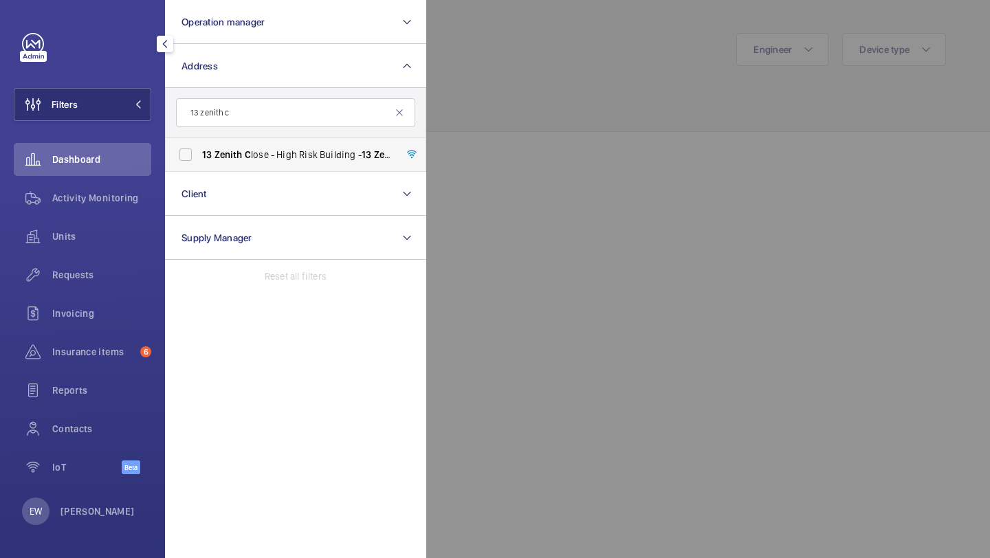
type input "13 zenith c"
click at [221, 149] on span "Zenith" at bounding box center [228, 154] width 28 height 11
click at [199, 149] on input "13 Zenith C lose - High Risk Building - 13 Zenith C lose, LONDON NW9 6FJ" at bounding box center [185, 154] width 27 height 27
checkbox input "true"
click at [111, 270] on span "Requests" at bounding box center [101, 275] width 99 height 14
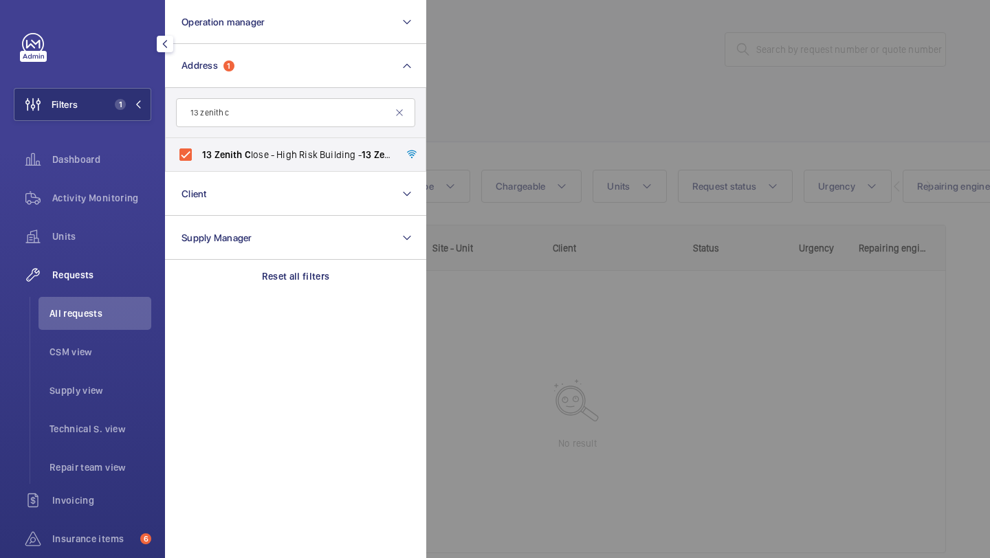
click at [562, 108] on div at bounding box center [921, 279] width 990 height 558
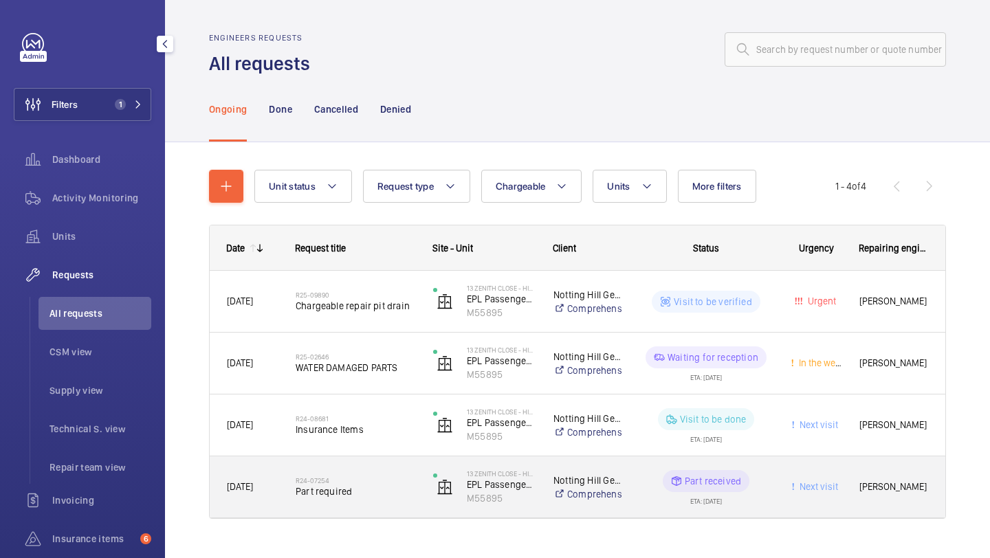
click at [360, 487] on span "Part required" at bounding box center [356, 492] width 120 height 14
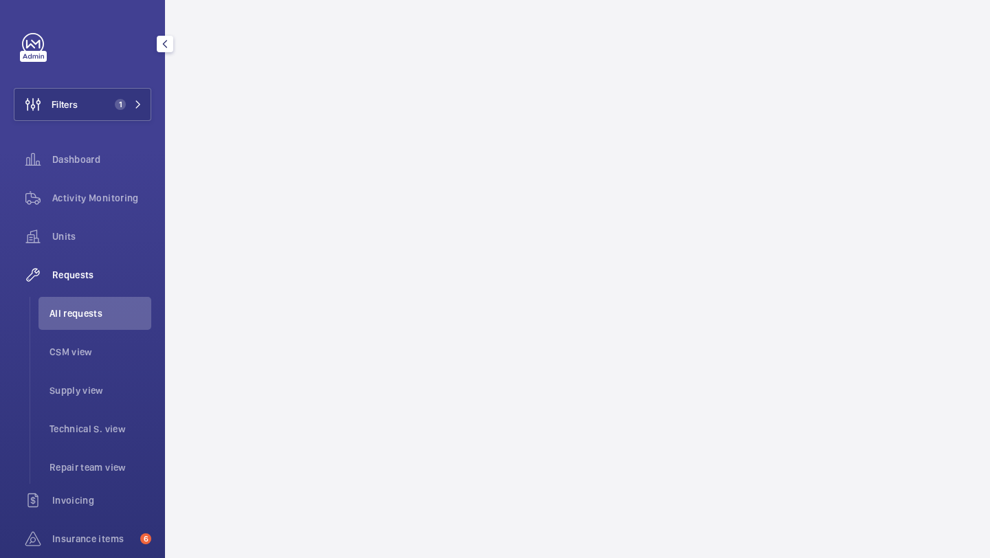
click at [887, 126] on wm-front-async-data-loader at bounding box center [577, 279] width 825 height 558
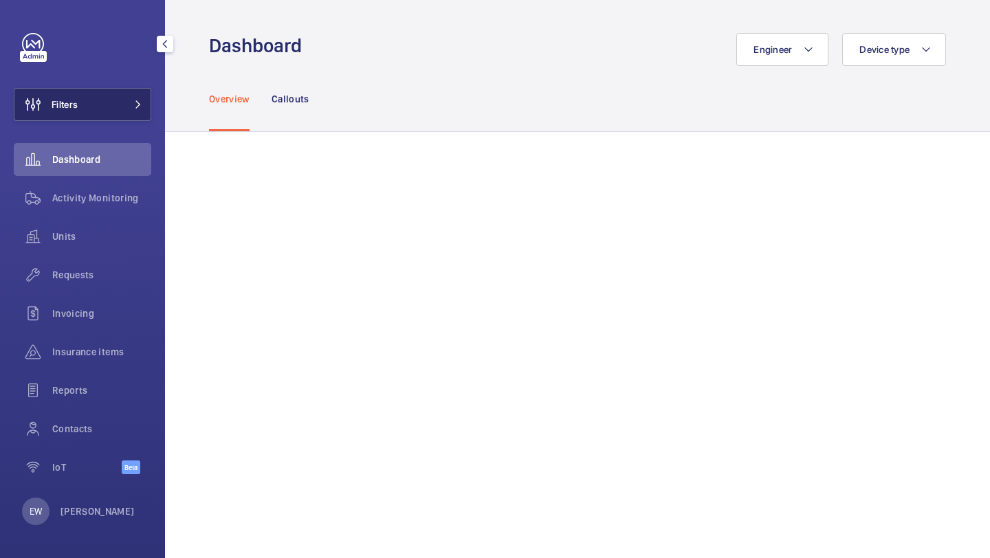
click at [103, 115] on button "Filters" at bounding box center [82, 104] width 137 height 33
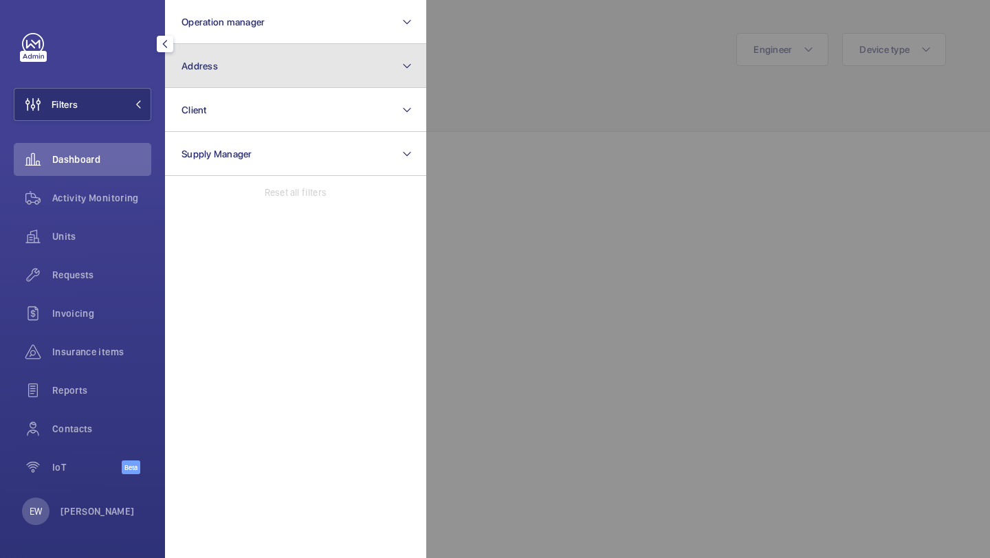
click at [197, 79] on button "Address" at bounding box center [295, 66] width 261 height 44
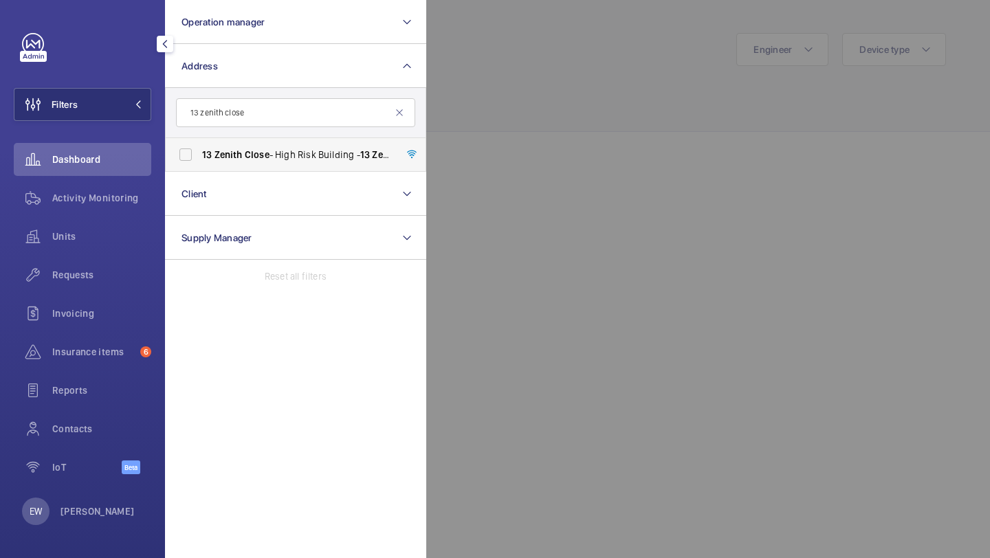
type input "13 zenith close"
click at [300, 146] on label "13 Zenith Close - High Risk Building - [STREET_ADDRESS]" at bounding box center [285, 154] width 239 height 33
click at [199, 146] on input "13 Zenith Close - High Risk Building - [STREET_ADDRESS]" at bounding box center [185, 154] width 27 height 27
checkbox input "true"
click at [111, 281] on span "Requests" at bounding box center [101, 275] width 99 height 14
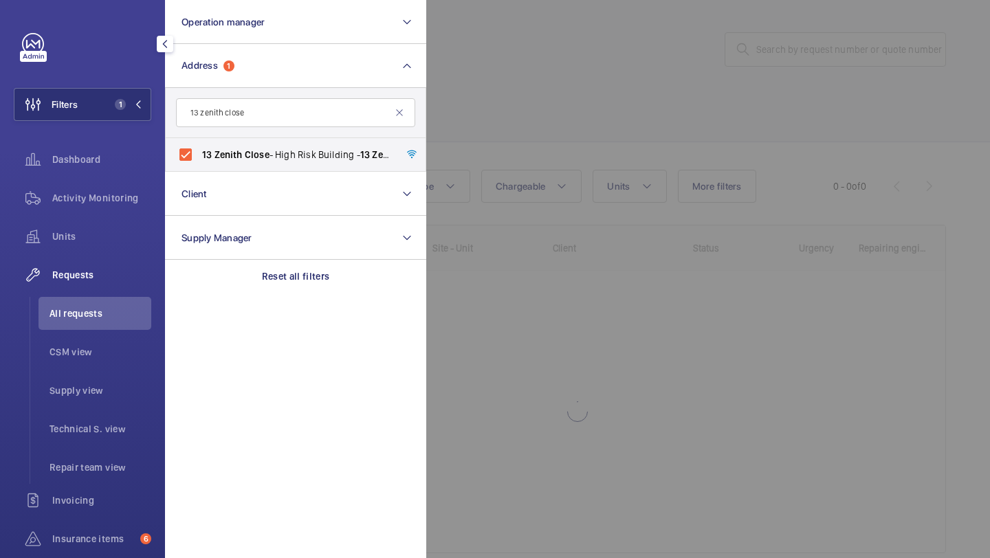
click at [520, 109] on div at bounding box center [921, 279] width 990 height 558
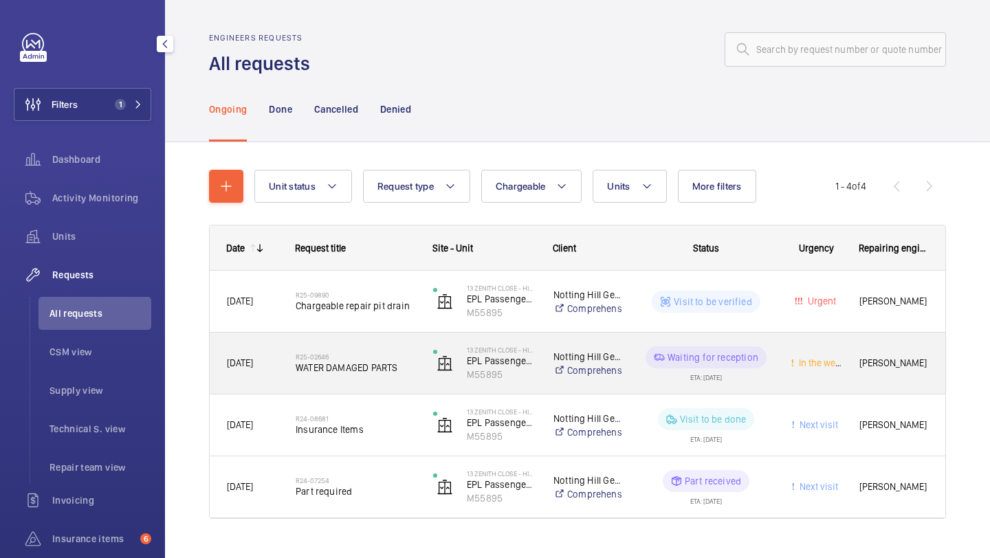
scroll to position [27, 0]
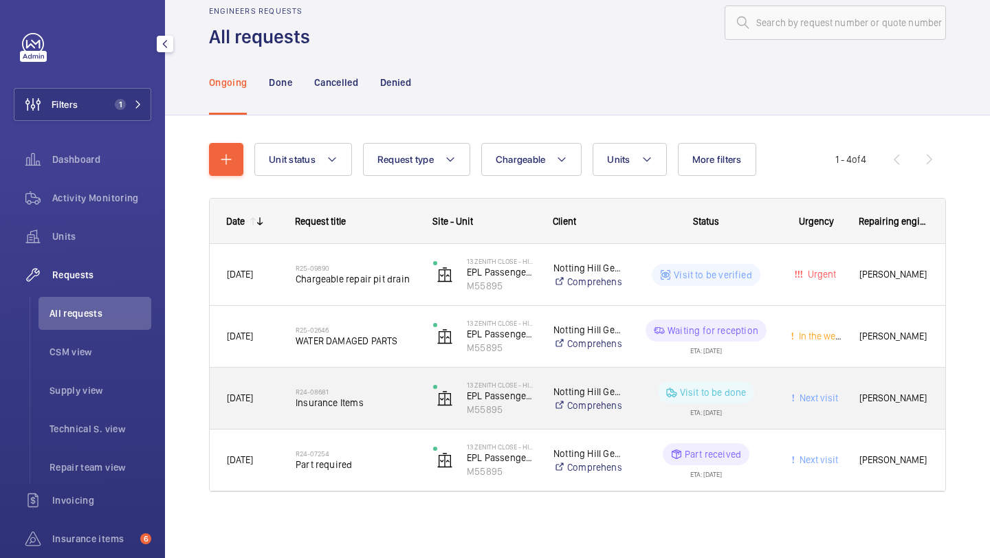
click at [357, 453] on h2 "R24-07254" at bounding box center [356, 454] width 120 height 8
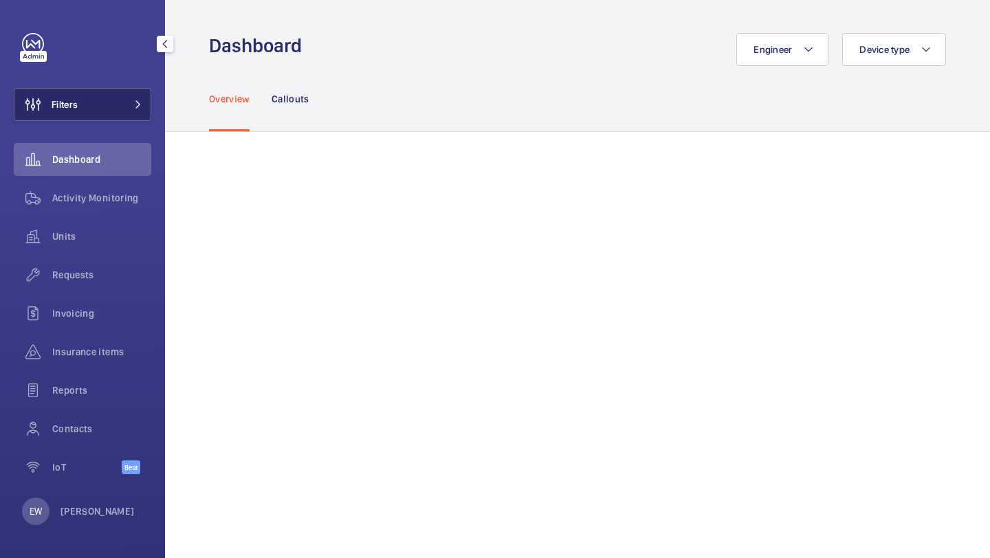
click at [119, 108] on button "Filters" at bounding box center [82, 104] width 137 height 33
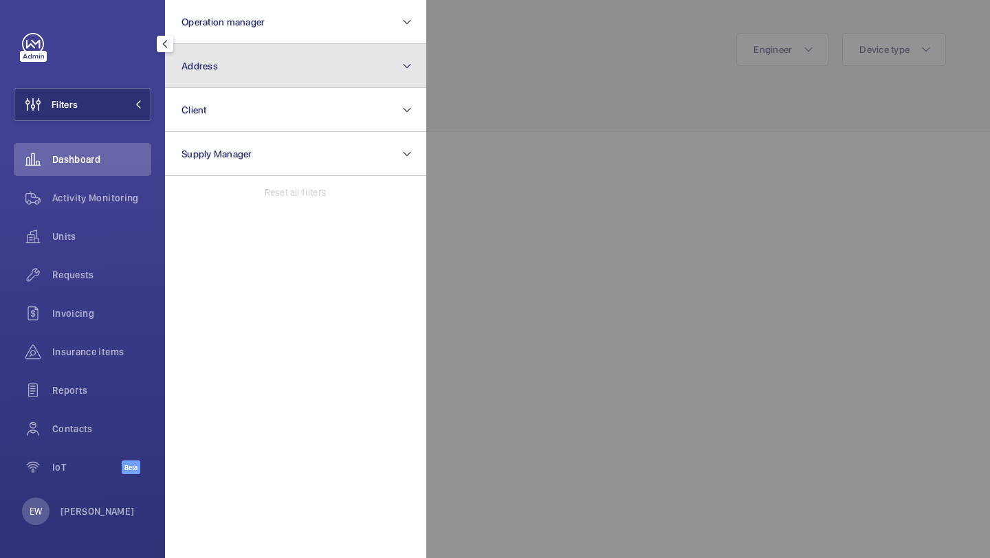
click at [269, 71] on button "Address" at bounding box center [295, 66] width 261 height 44
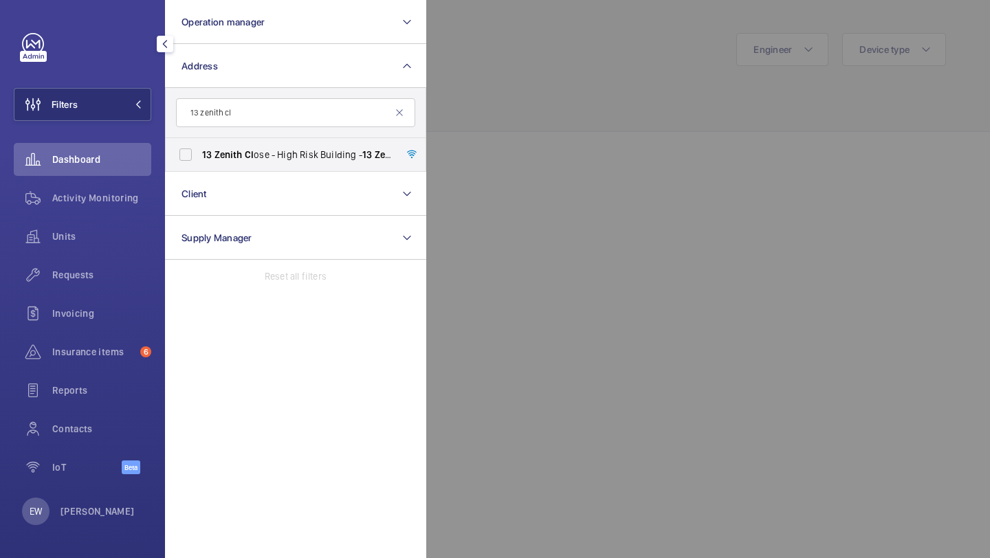
type input "13 zenith cl"
click at [267, 132] on form "13 zenith cl" at bounding box center [296, 113] width 260 height 50
click at [259, 151] on span "13 Zenith [PERSON_NAME] - High Risk Building - [STREET_ADDRESS][PERSON_NAME]" at bounding box center [296, 155] width 189 height 14
click at [199, 151] on input "13 Zenith [PERSON_NAME] - High Risk Building - [STREET_ADDRESS][PERSON_NAME]" at bounding box center [185, 154] width 27 height 27
checkbox input "true"
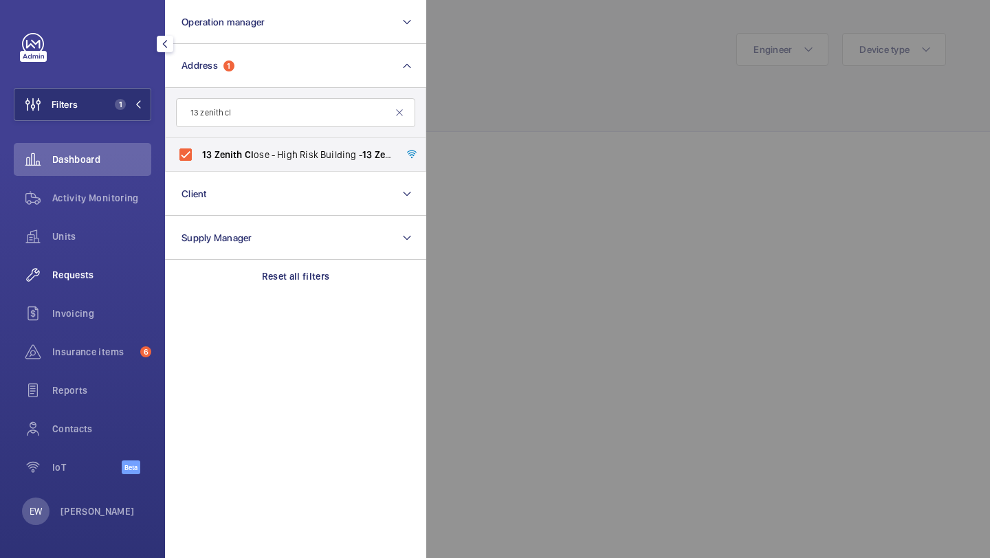
click at [44, 276] on wm-front-icon-button at bounding box center [33, 274] width 38 height 33
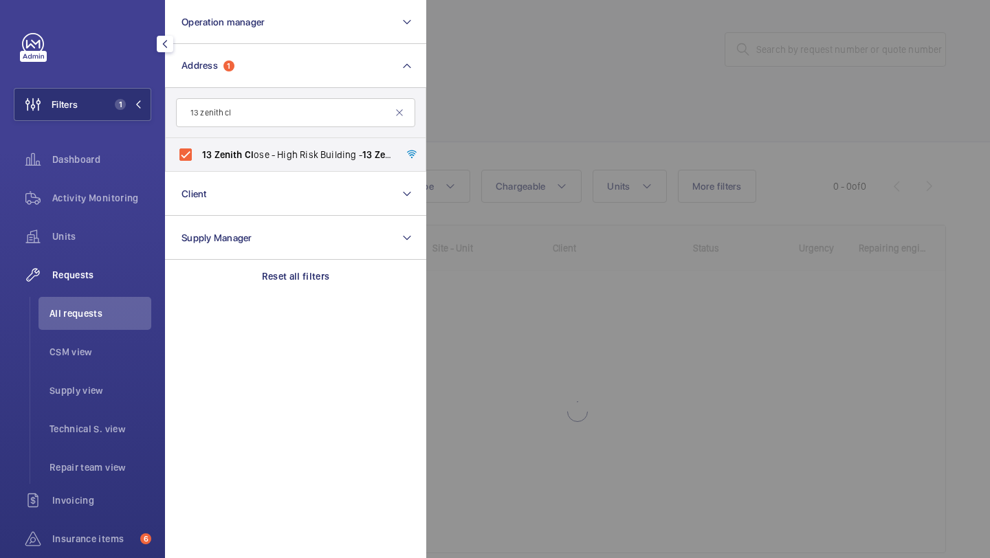
click at [441, 109] on div at bounding box center [921, 279] width 990 height 558
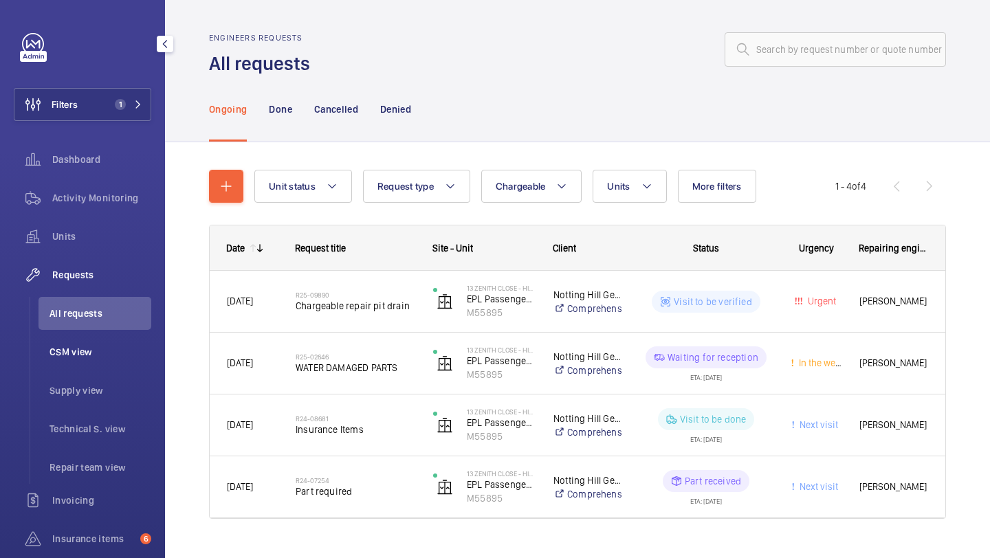
click at [115, 346] on span "CSM view" at bounding box center [100, 352] width 102 height 14
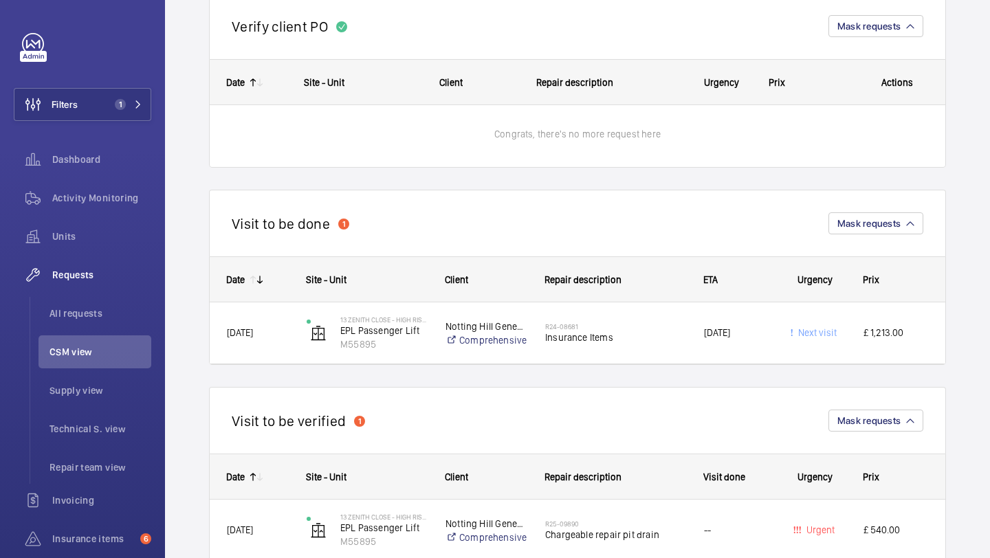
scroll to position [594, 0]
